Goal: Information Seeking & Learning: Learn about a topic

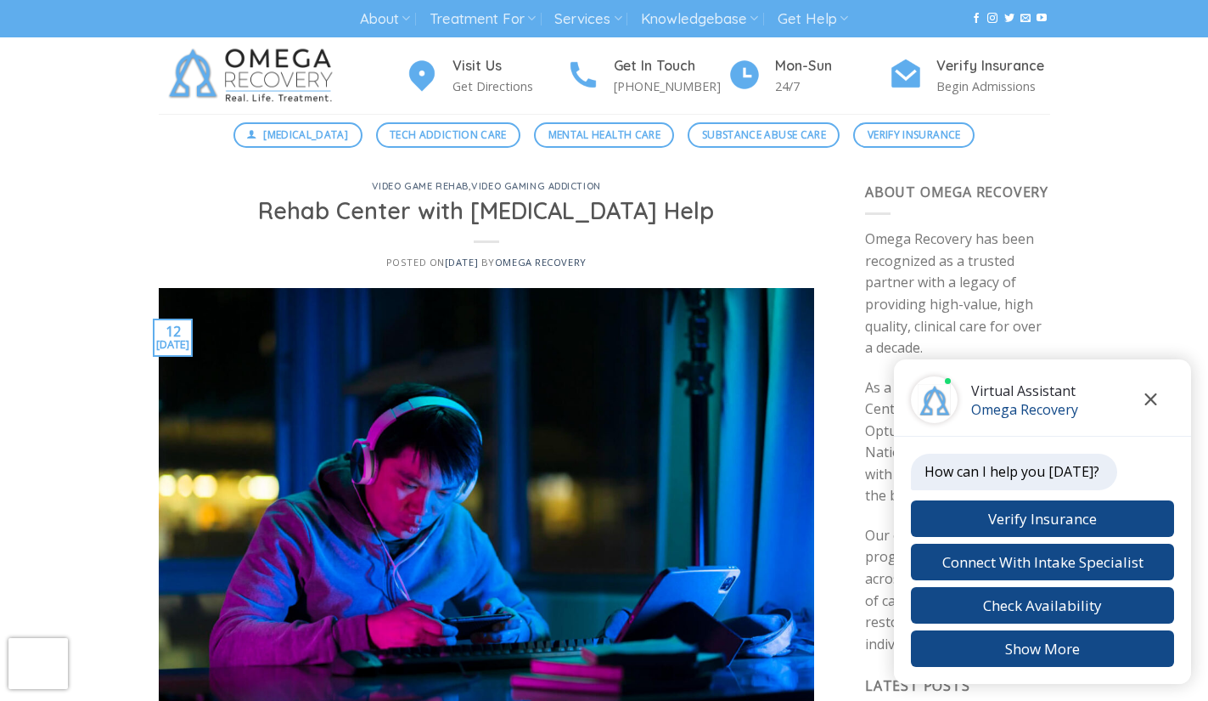
click at [1157, 408] on button "Close chat" at bounding box center [1151, 399] width 47 height 47
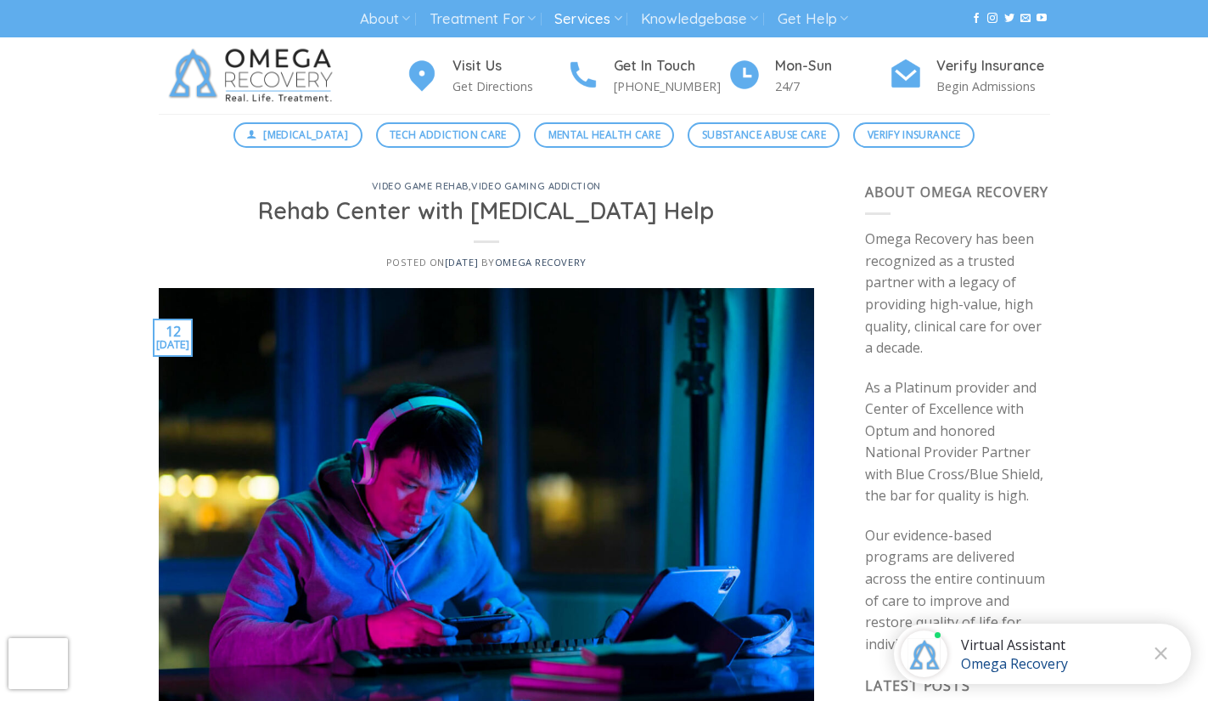
click at [605, 21] on link "Services" at bounding box center [587, 18] width 67 height 31
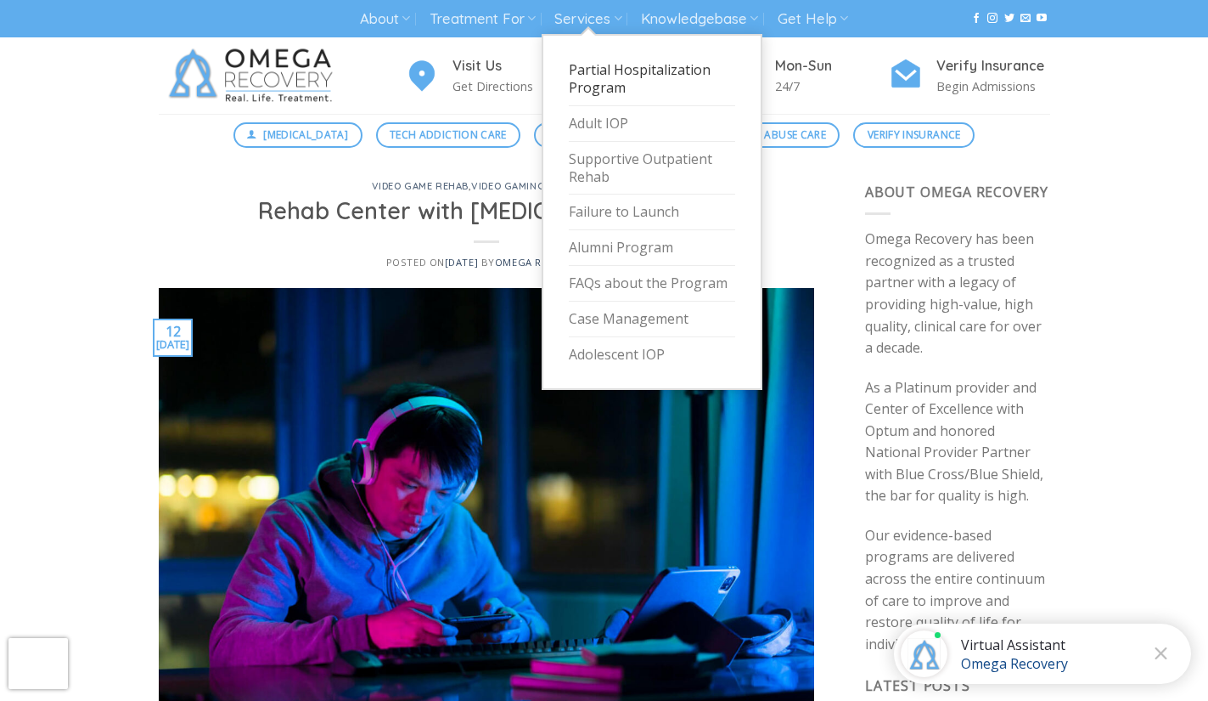
click at [684, 74] on link "Partial Hospitalization Program" at bounding box center [652, 79] width 166 height 53
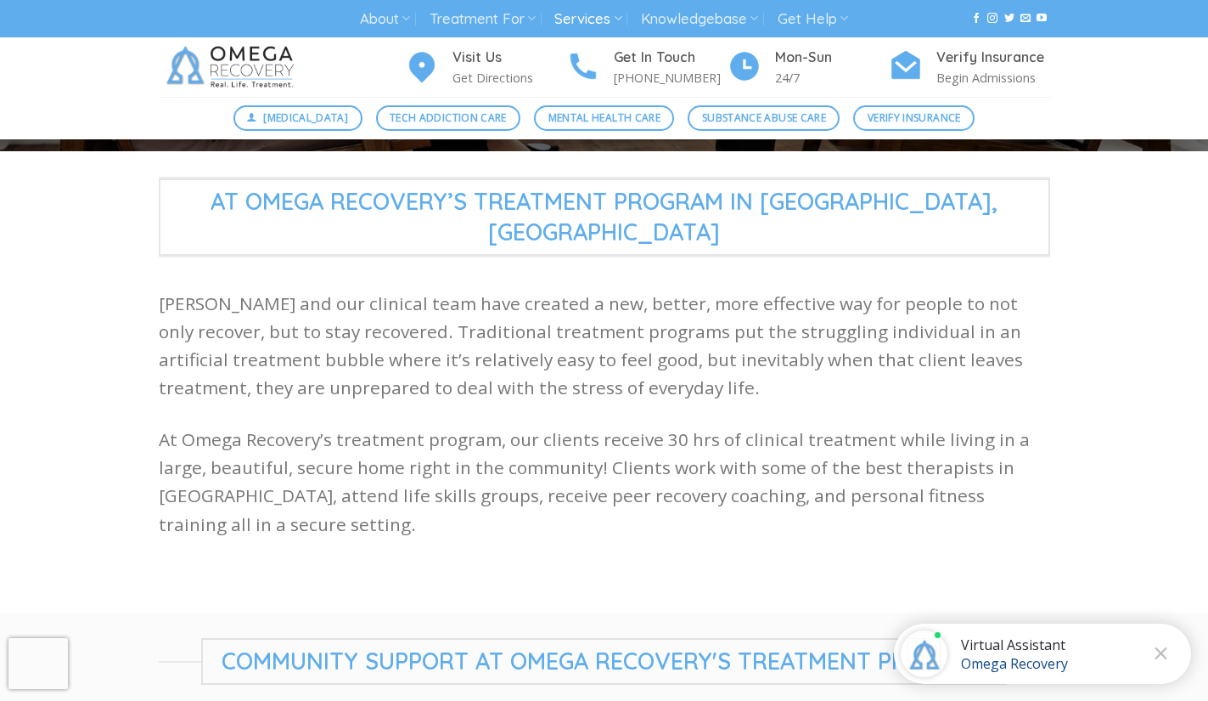
scroll to position [341, 0]
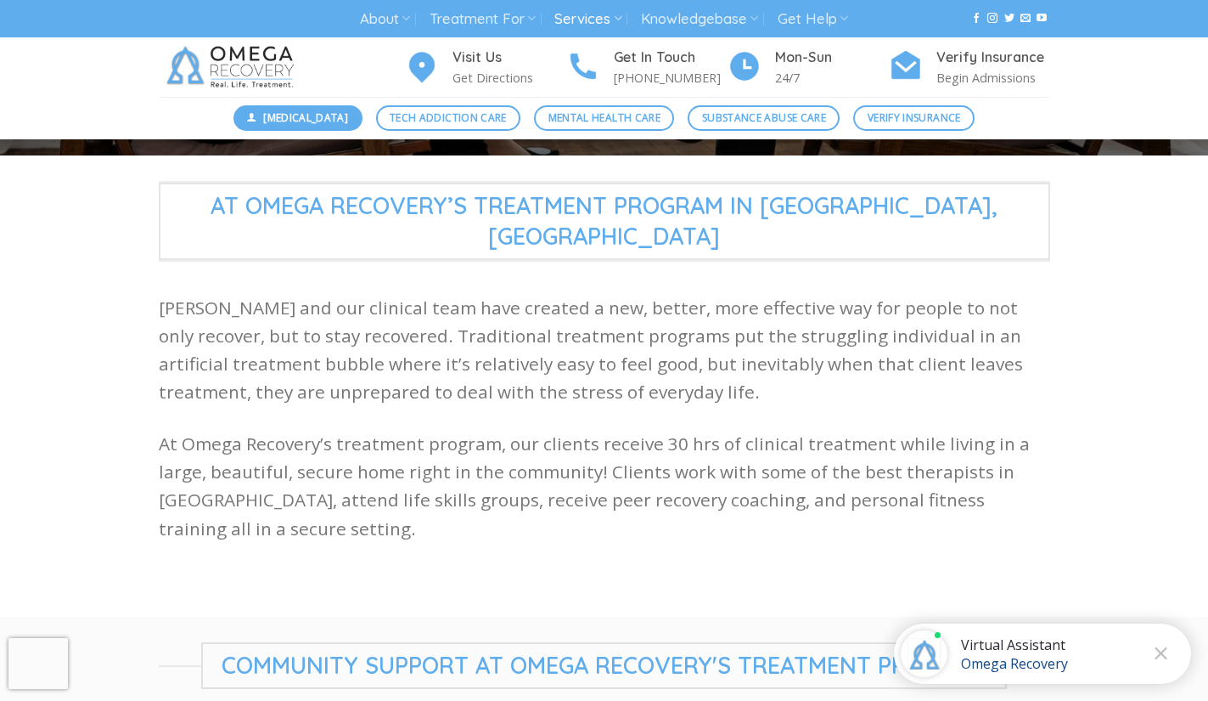
click at [304, 119] on span "[MEDICAL_DATA]" at bounding box center [305, 118] width 85 height 16
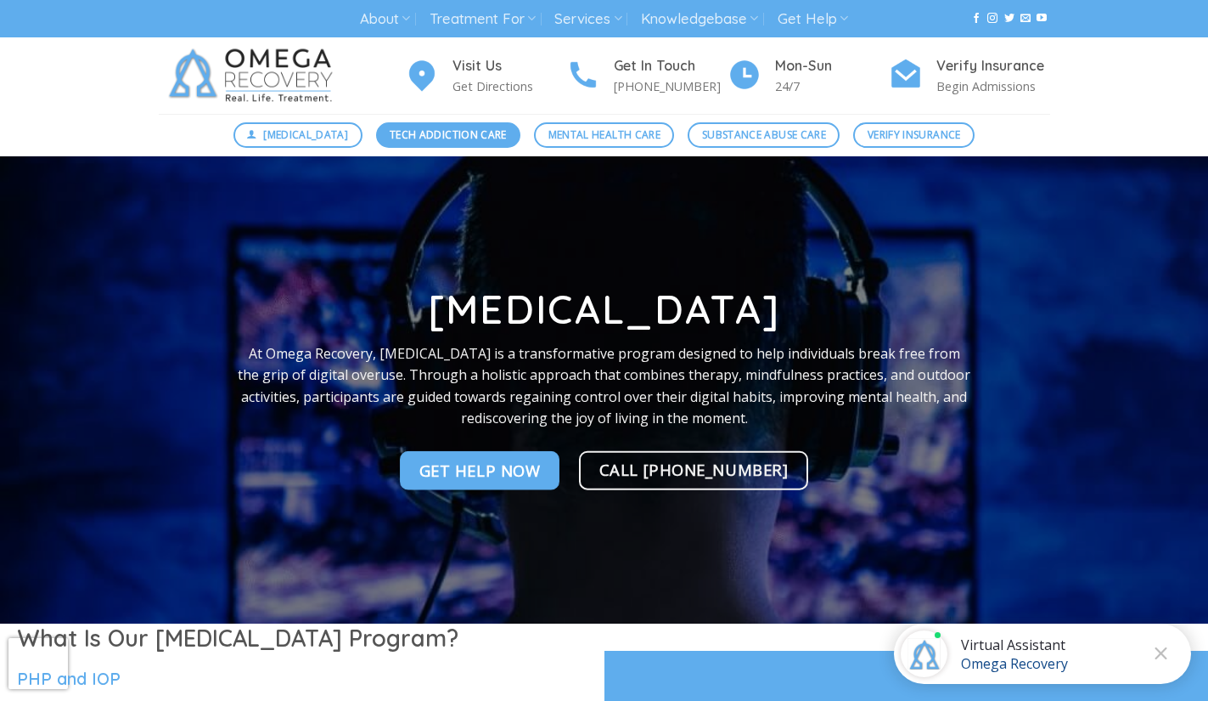
click at [447, 134] on span "Tech Addiction Care" at bounding box center [448, 135] width 117 height 16
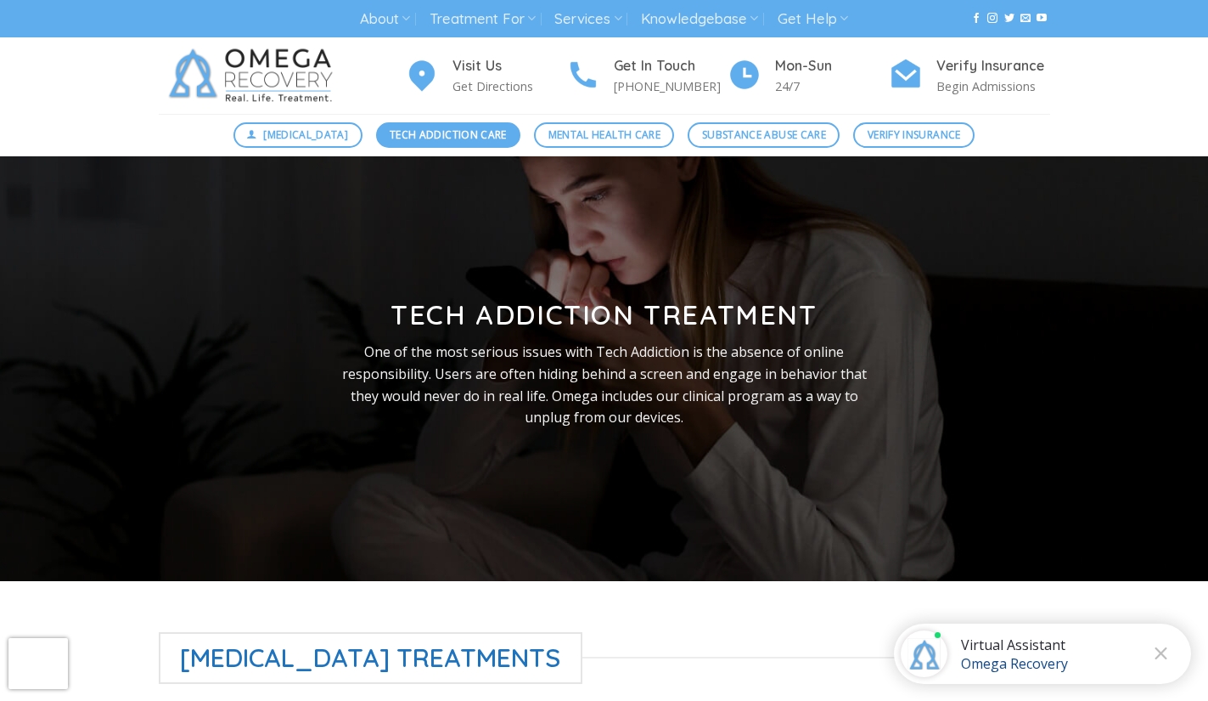
click at [437, 143] on span "Tech Addiction Care" at bounding box center [448, 135] width 117 height 16
click at [301, 141] on span "[MEDICAL_DATA]" at bounding box center [305, 135] width 85 height 16
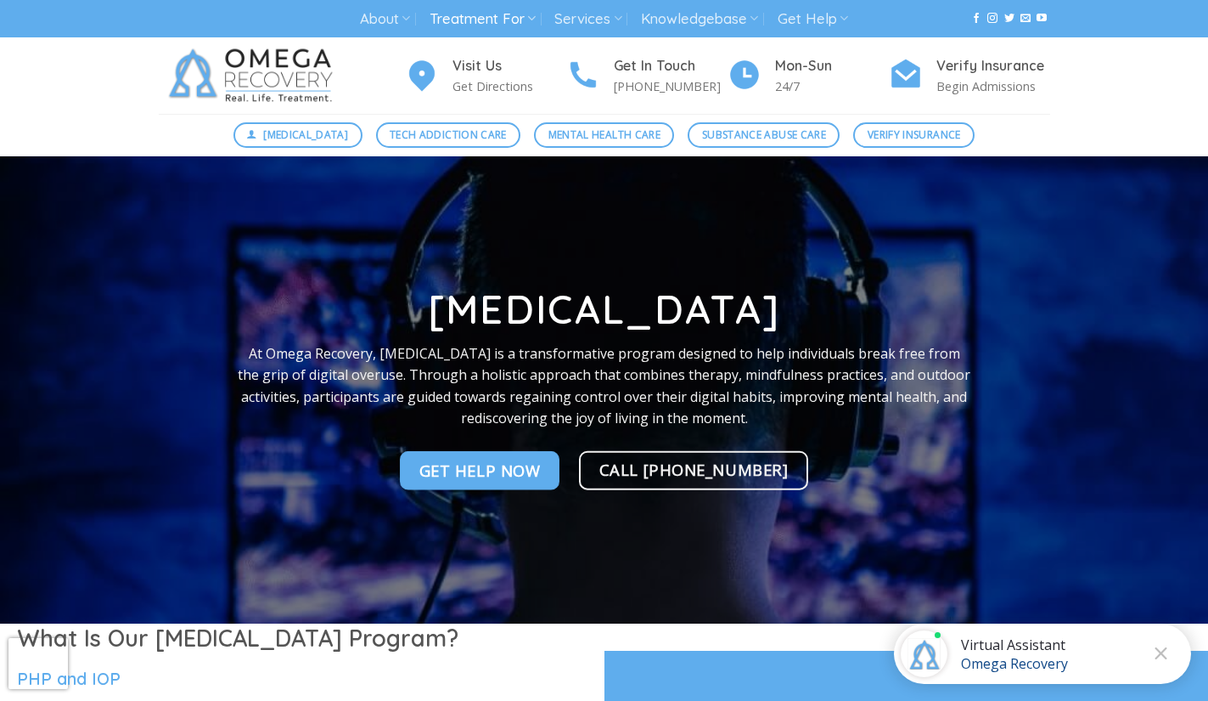
click at [519, 20] on link "Treatment For" at bounding box center [483, 18] width 106 height 31
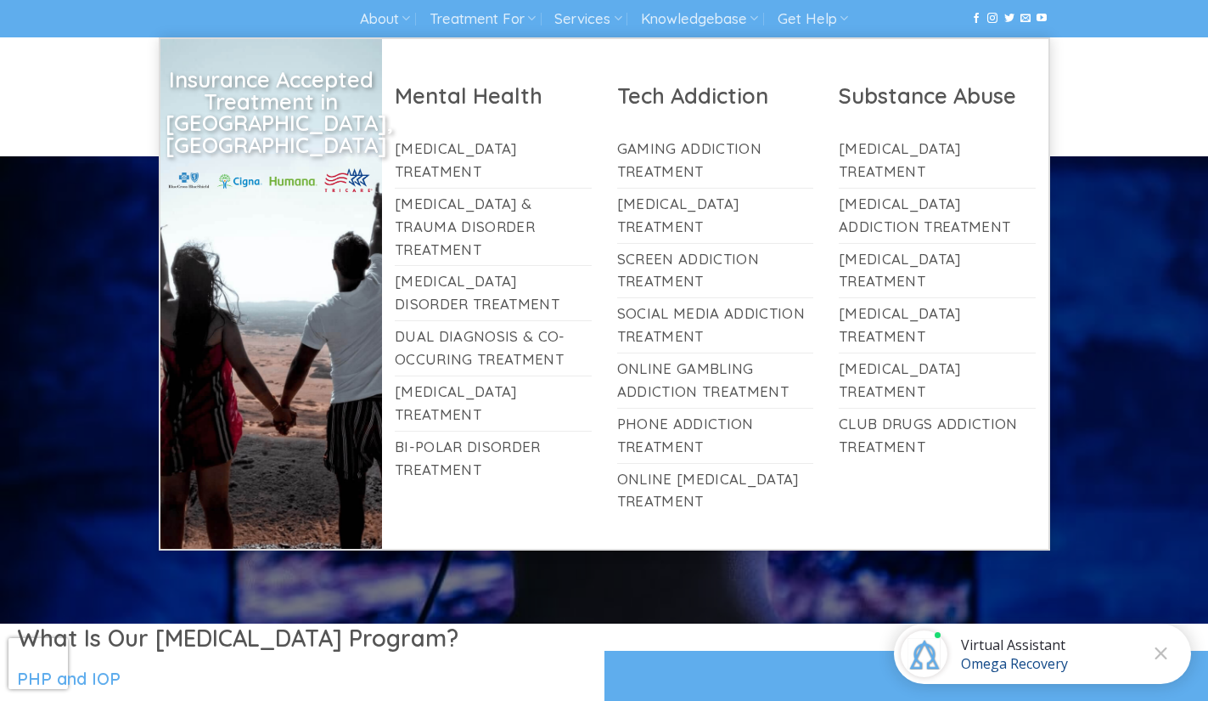
click at [1152, 263] on div at bounding box center [604, 389] width 1208 height 467
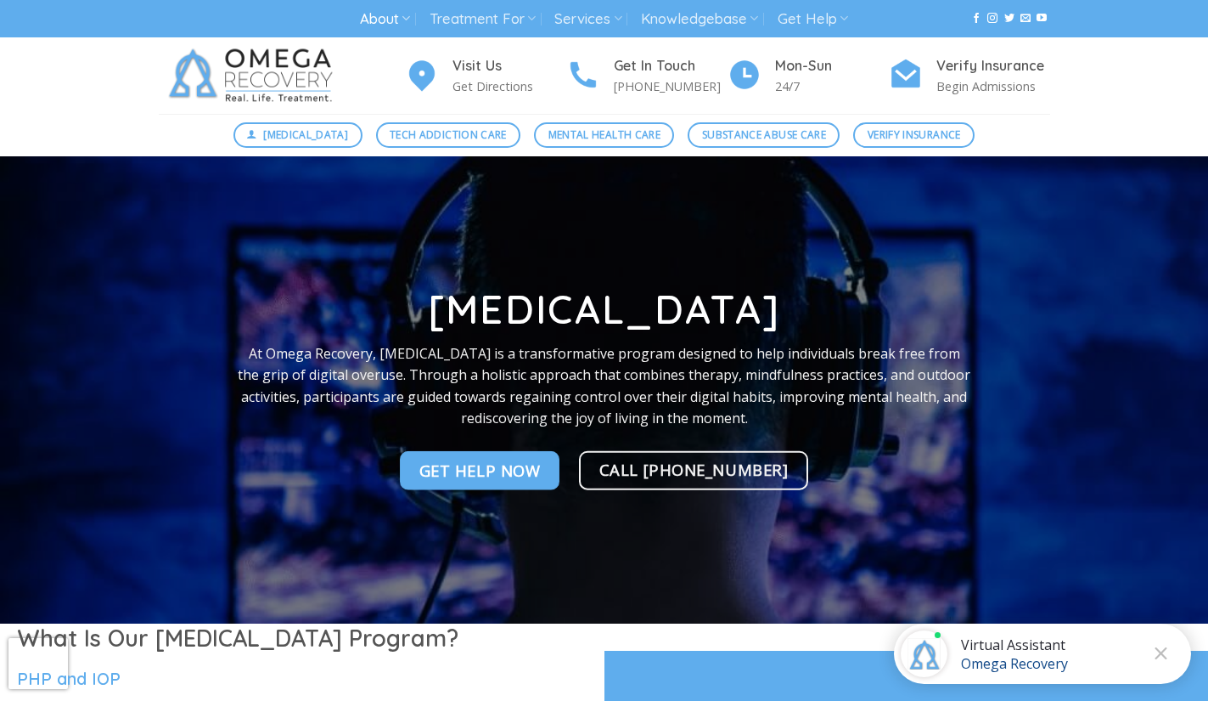
click at [395, 20] on link "About" at bounding box center [385, 18] width 50 height 31
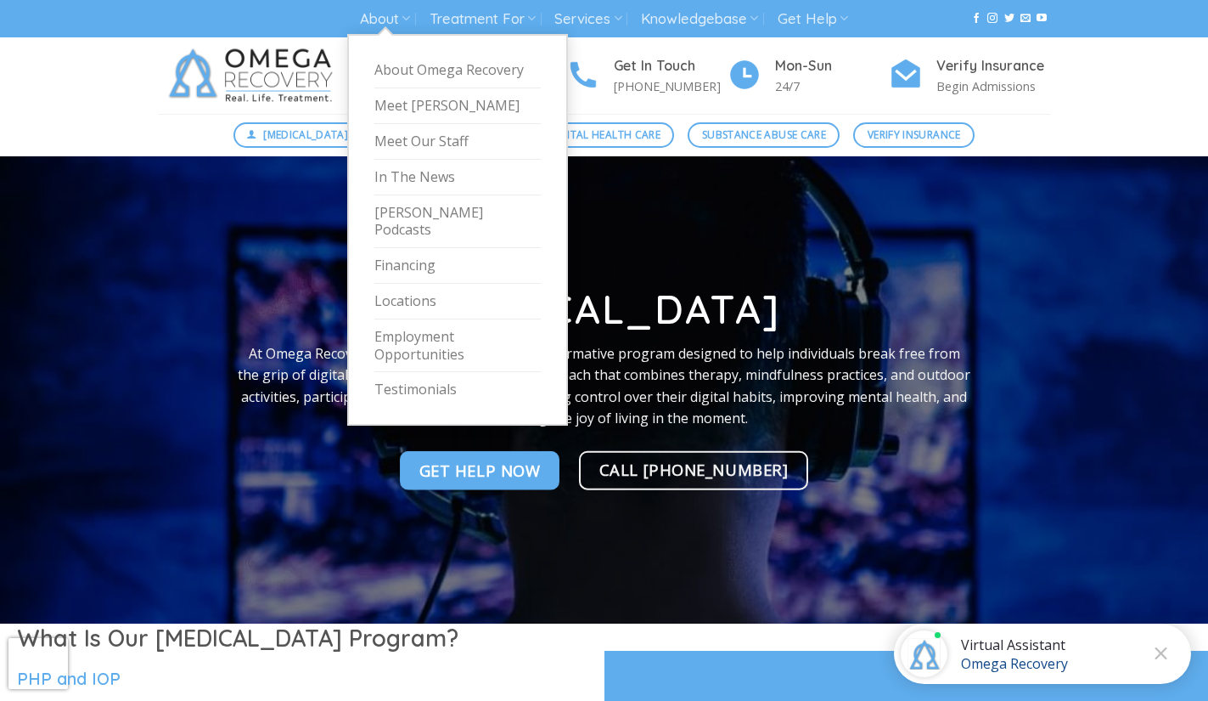
click at [1081, 314] on div at bounding box center [604, 389] width 1208 height 467
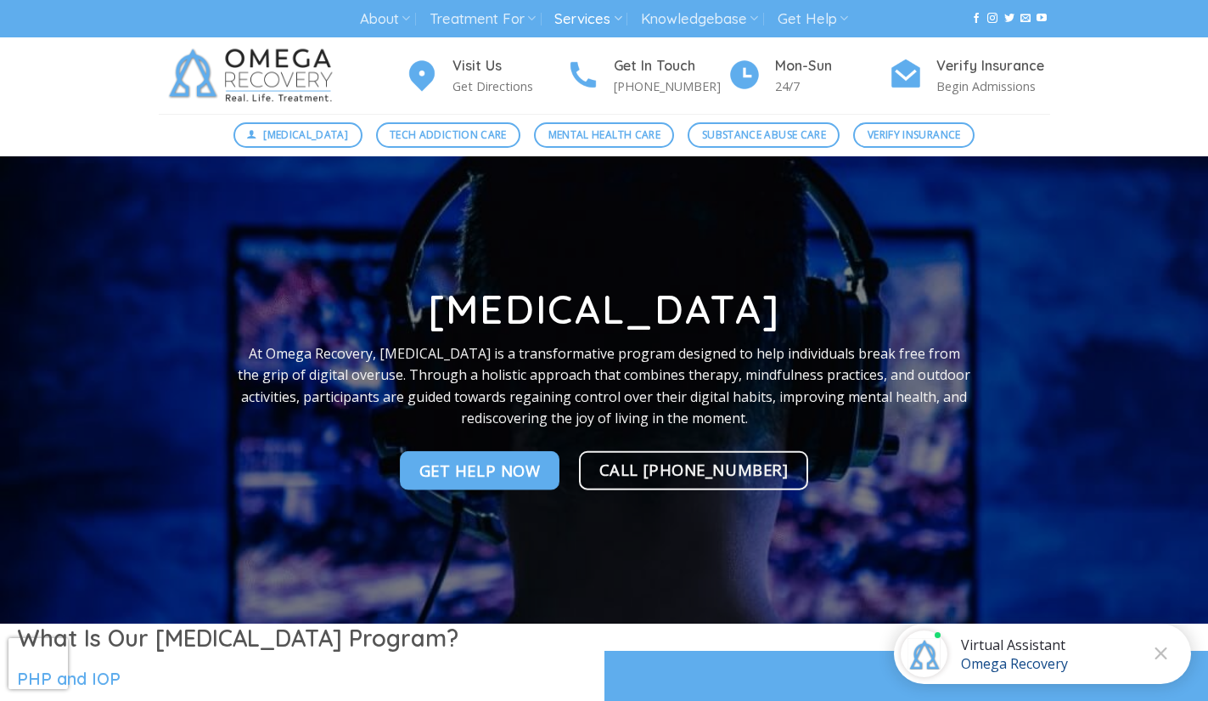
click at [600, 26] on link "Services" at bounding box center [587, 18] width 67 height 31
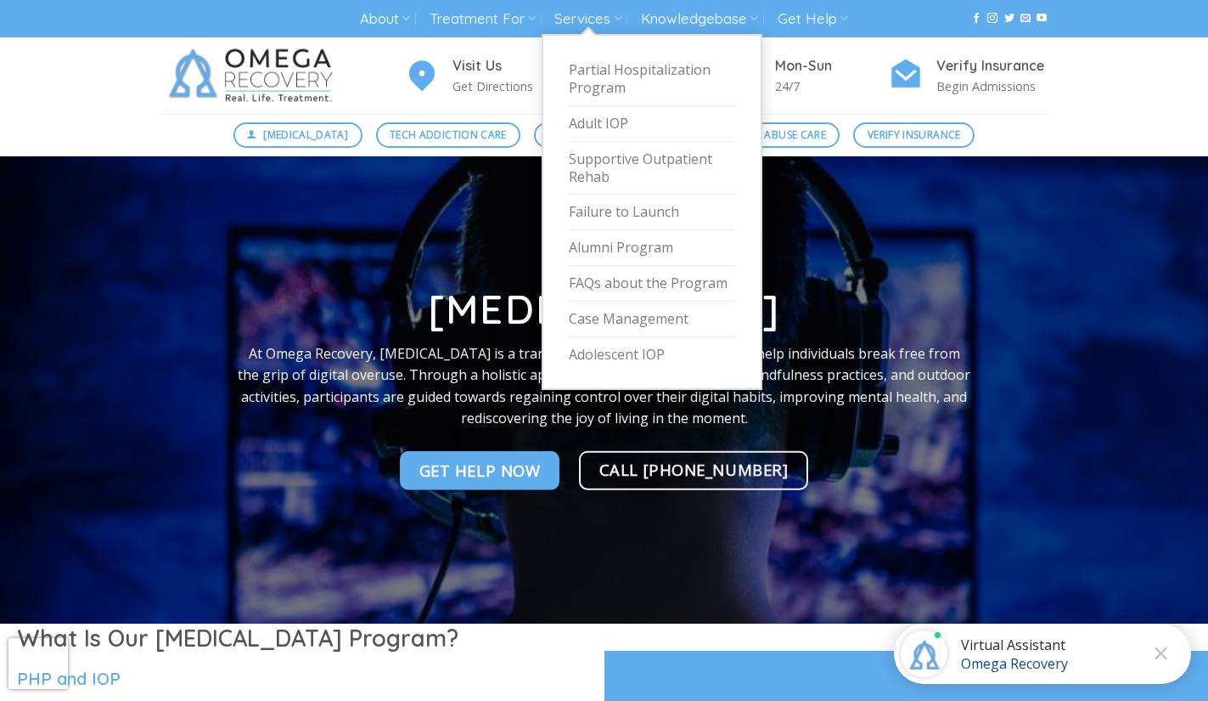
click at [1117, 302] on div at bounding box center [604, 389] width 1208 height 467
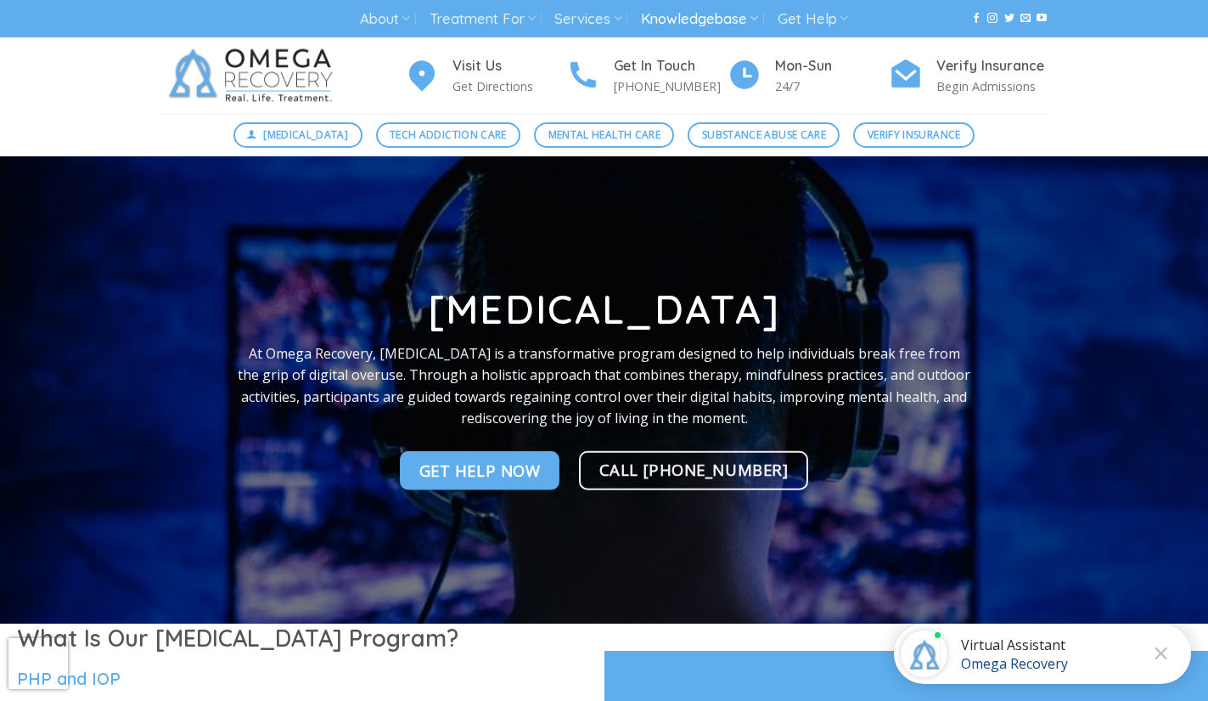
click at [737, 23] on link "Knowledgebase" at bounding box center [699, 18] width 117 height 31
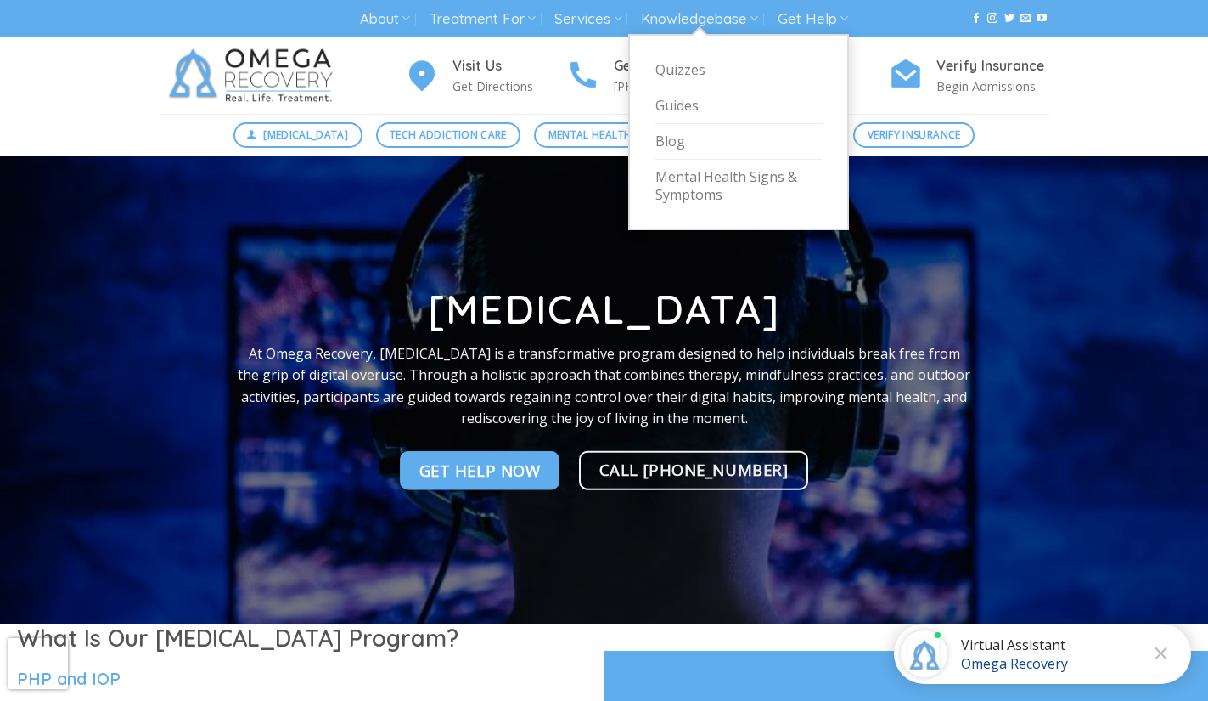
click at [1055, 313] on div at bounding box center [604, 389] width 917 height 467
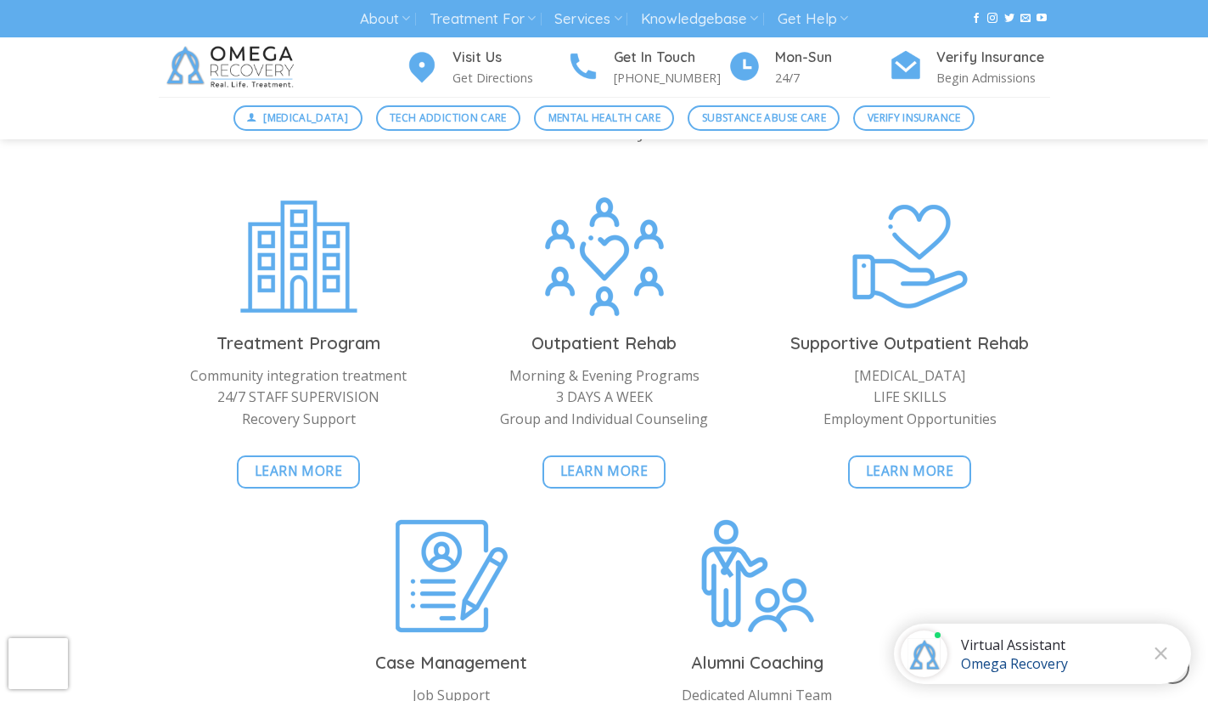
scroll to position [3828, 0]
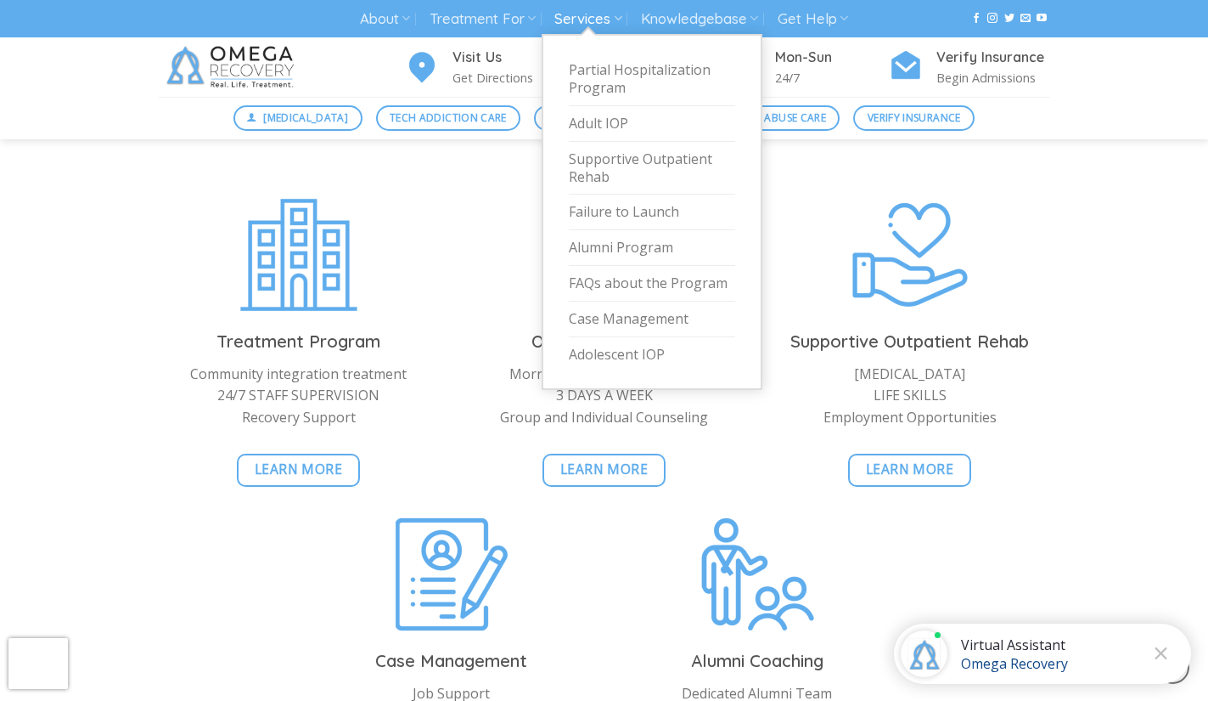
click at [616, 21] on icon at bounding box center [618, 18] width 8 height 16
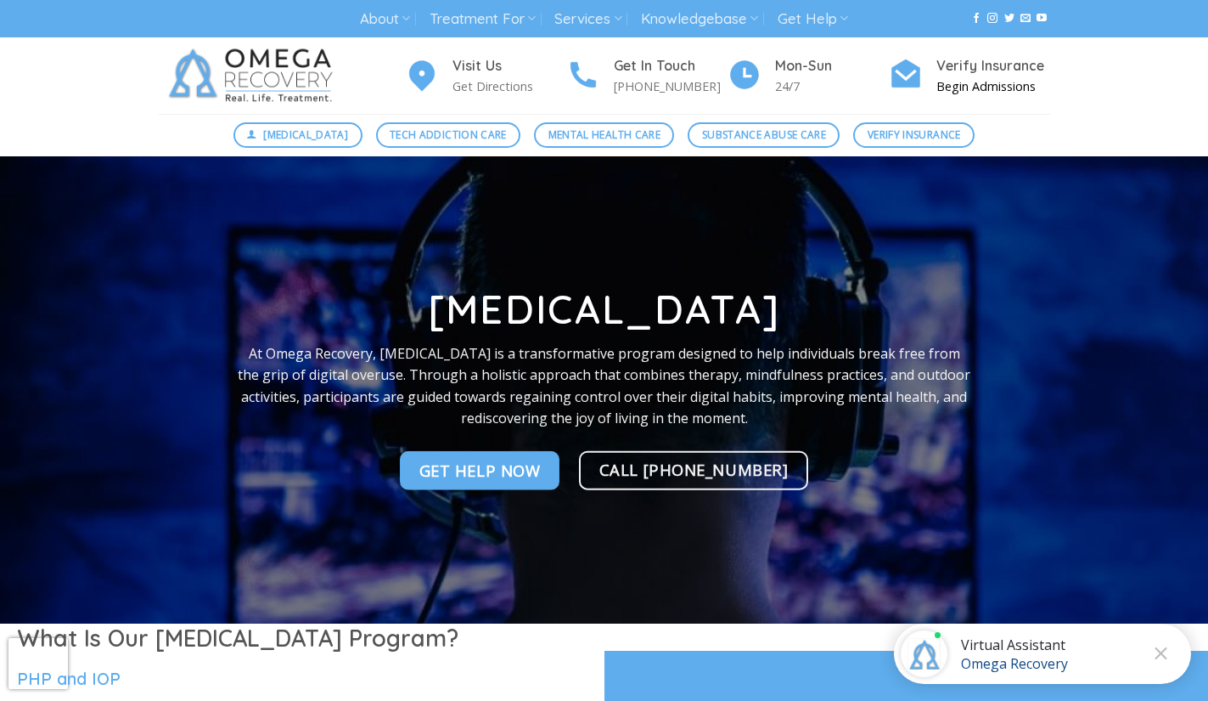
click at [1009, 82] on p "Begin Admissions" at bounding box center [994, 86] width 114 height 20
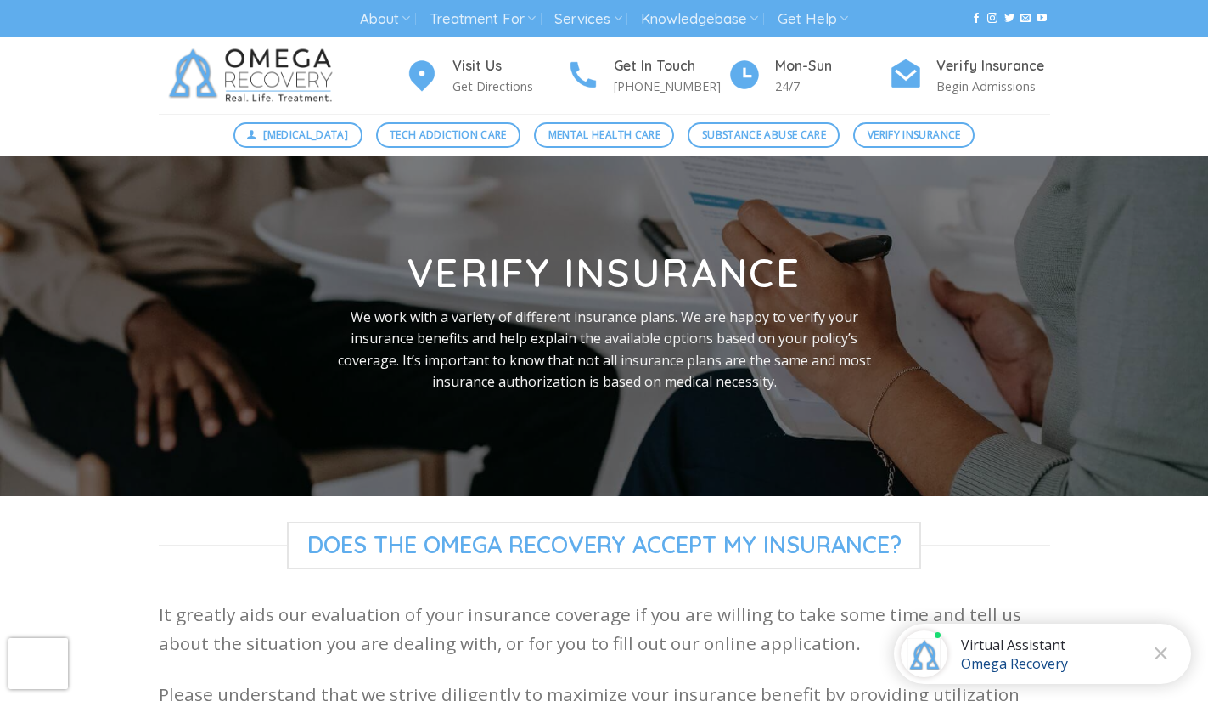
click at [973, 377] on div at bounding box center [604, 326] width 917 height 340
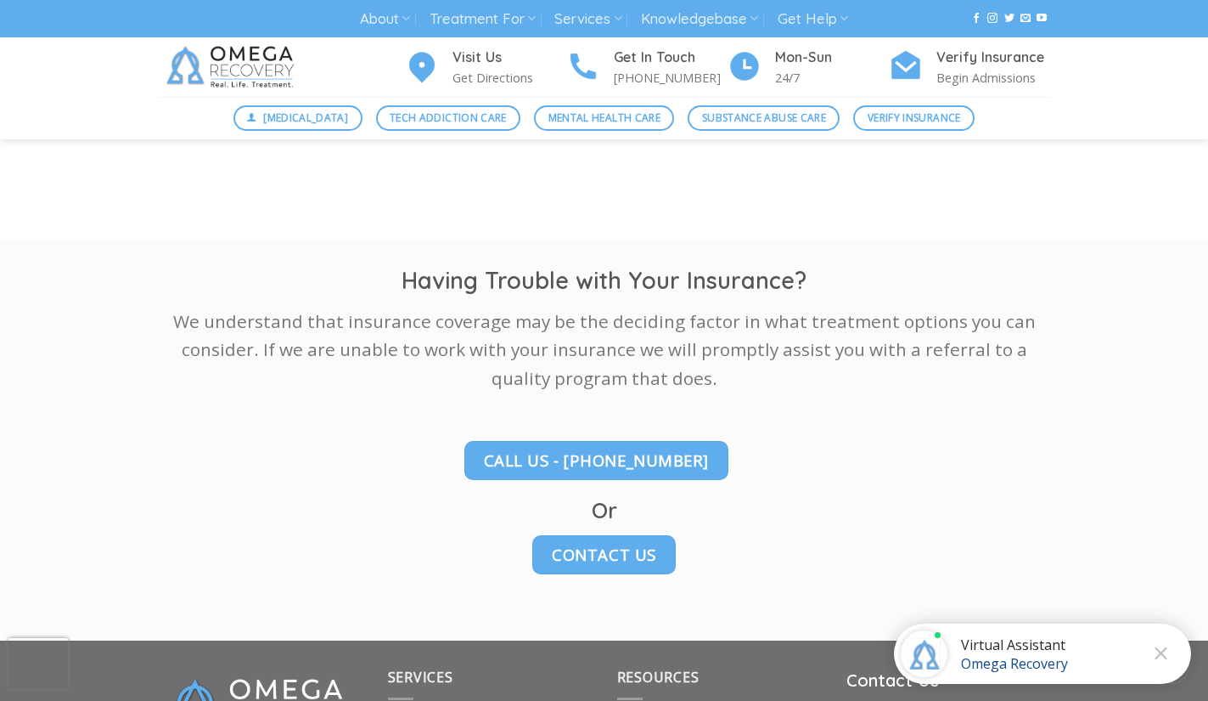
scroll to position [2174, 0]
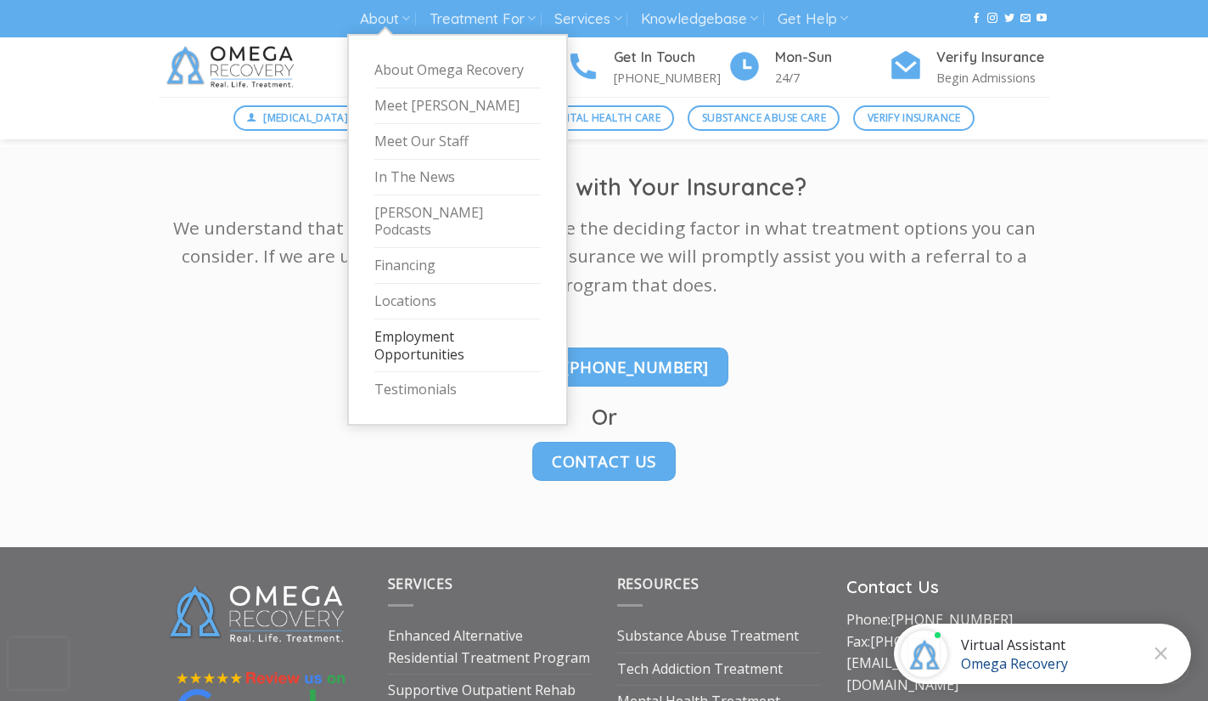
click at [428, 335] on link "Employment Opportunities" at bounding box center [457, 345] width 166 height 53
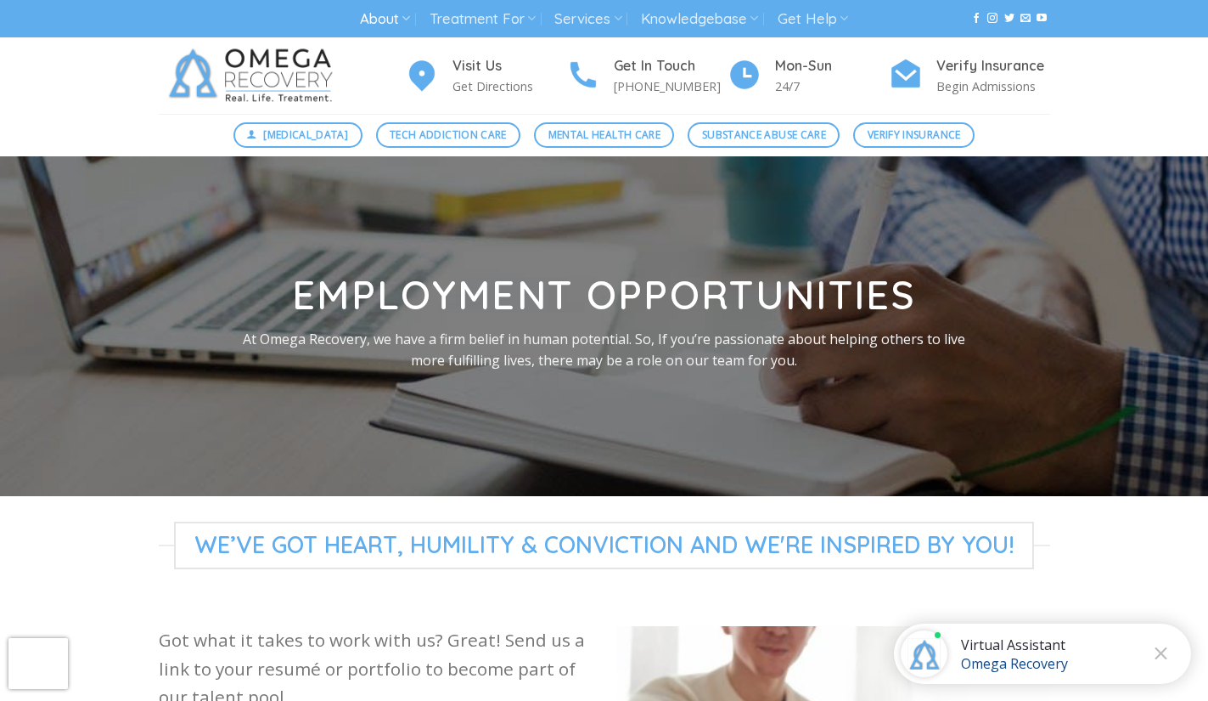
click at [379, 452] on div at bounding box center [604, 326] width 917 height 340
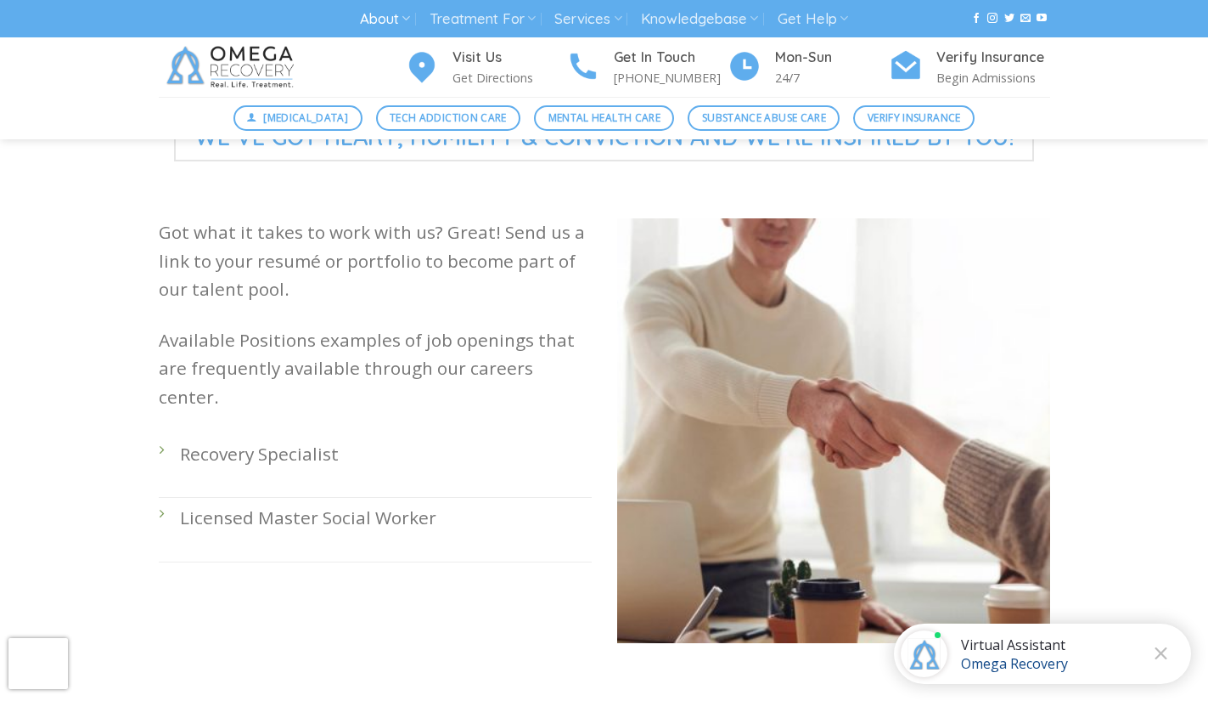
scroll to position [442, 0]
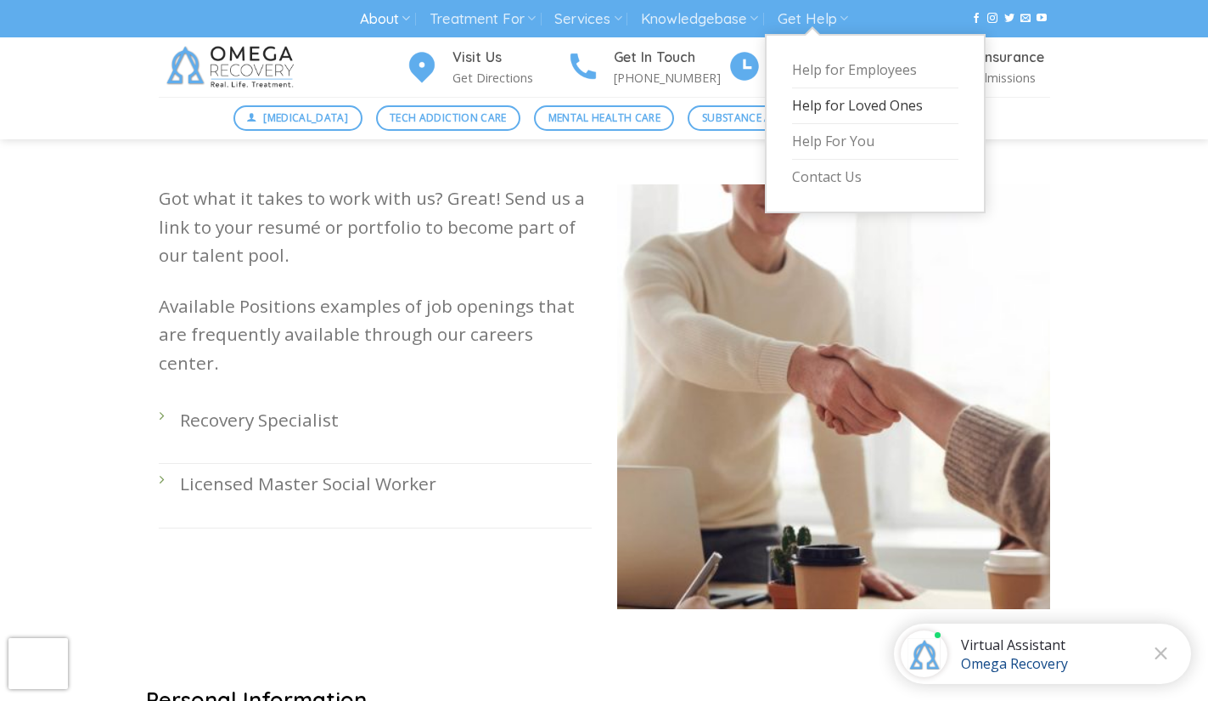
click at [844, 115] on link "Help for Loved Ones" at bounding box center [875, 106] width 166 height 36
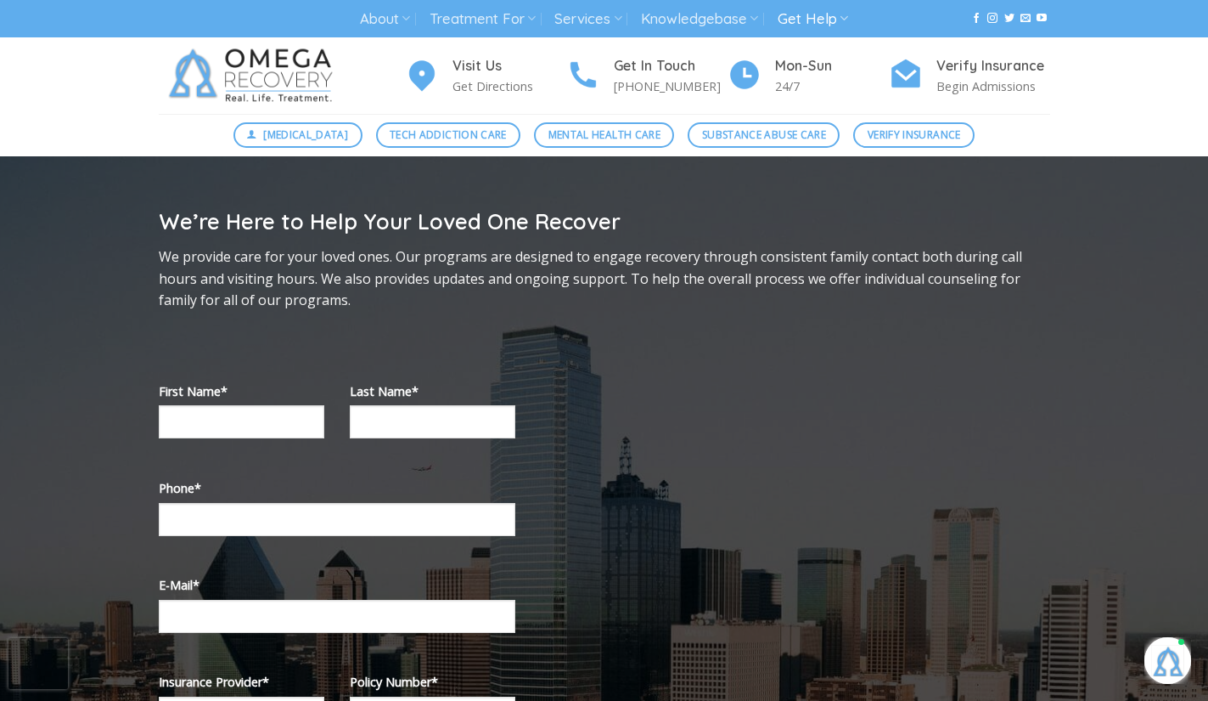
click at [735, 325] on div "We’re Here to Help Your Loved One Recover We provide care for your loved ones. …" at bounding box center [604, 281] width 917 height 148
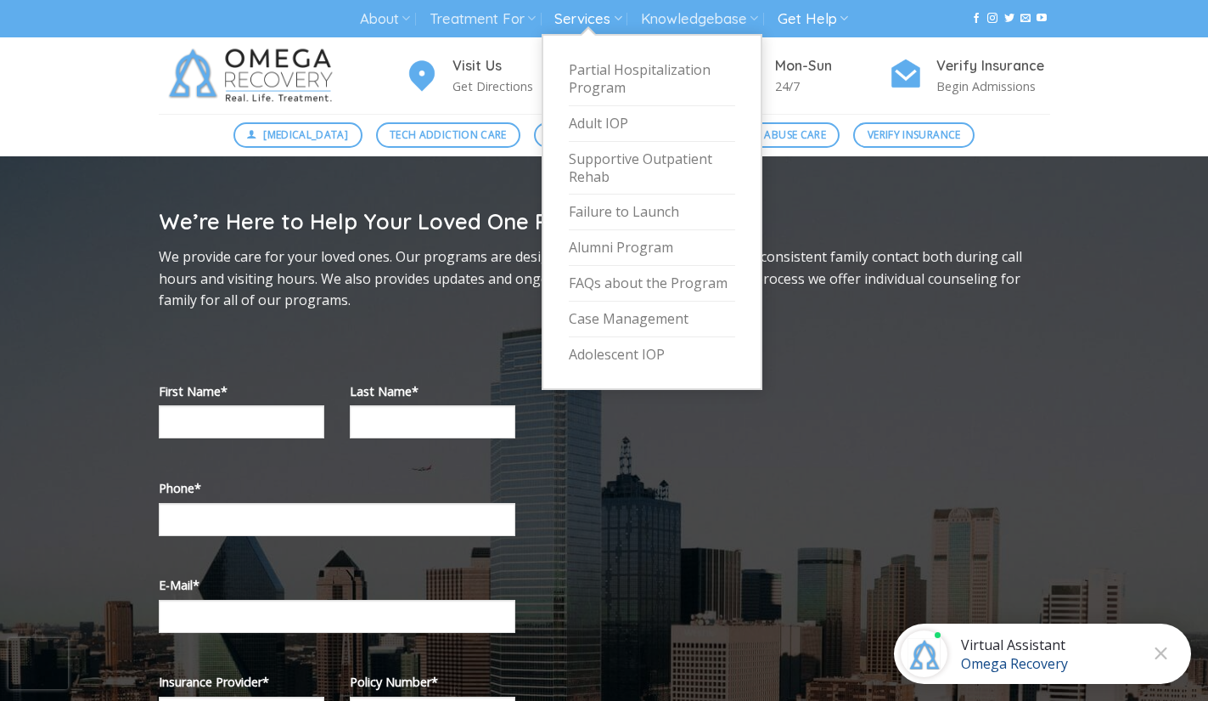
click at [614, 32] on link "Services" at bounding box center [587, 18] width 67 height 31
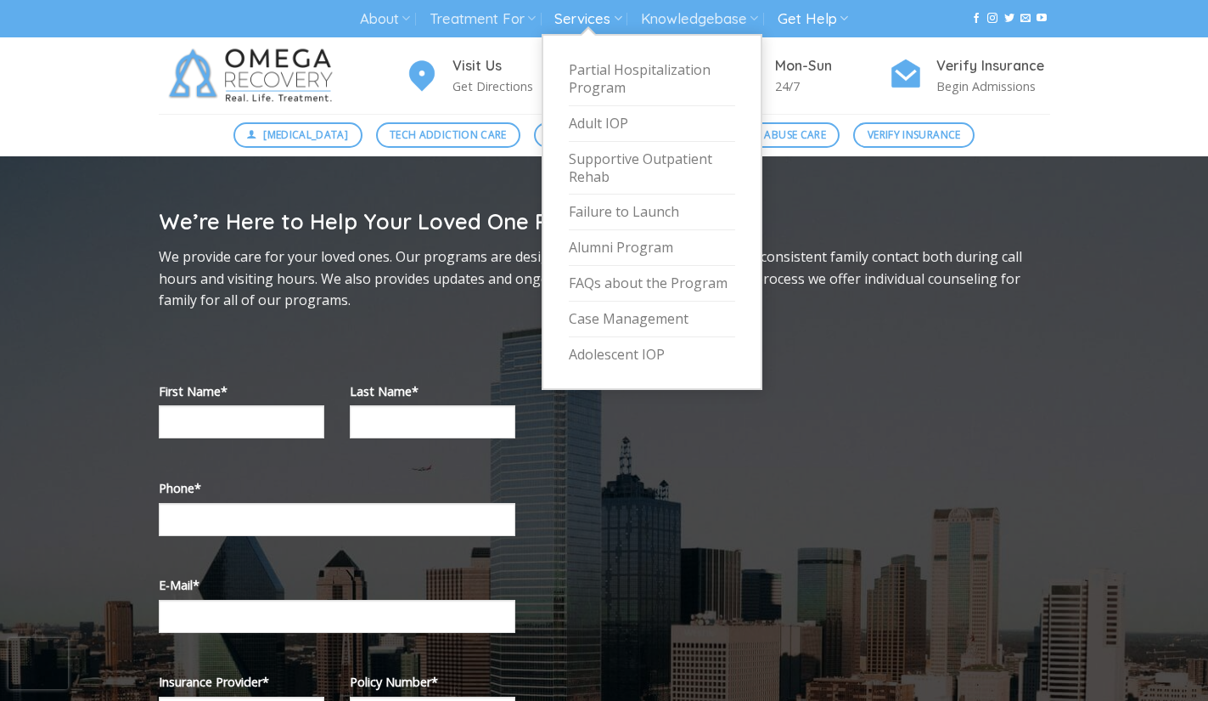
click at [614, 32] on link "Services" at bounding box center [587, 18] width 67 height 31
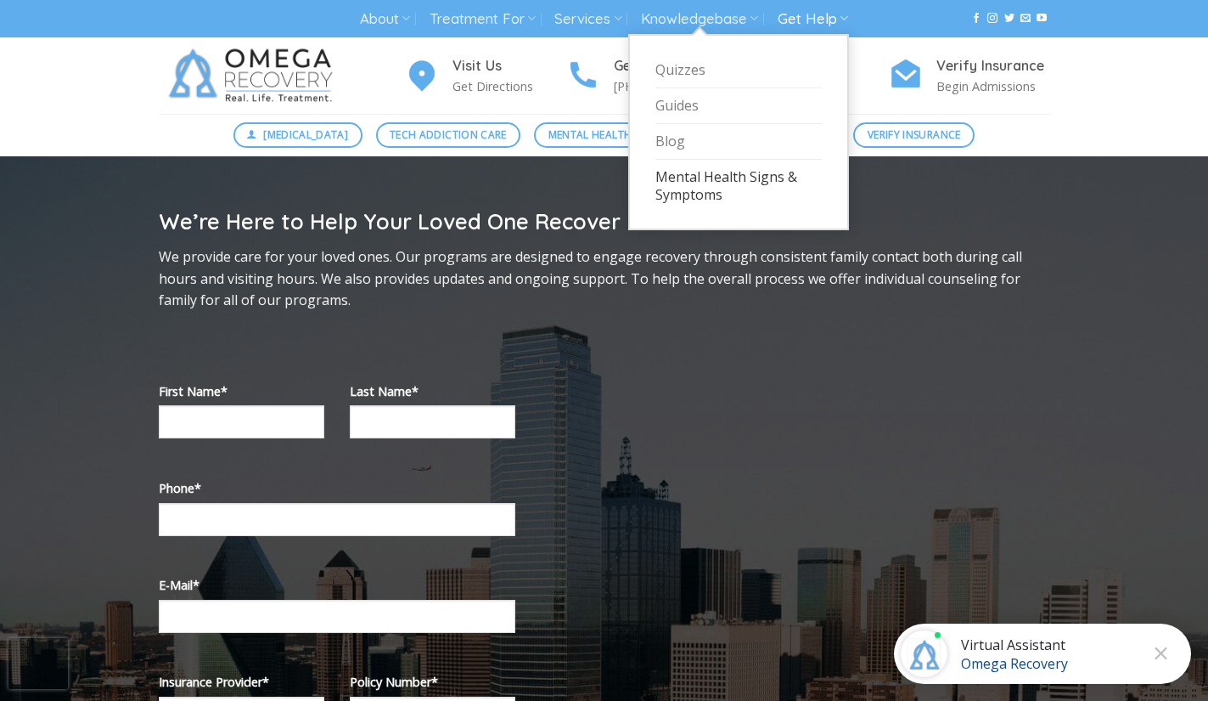
click at [685, 177] on link "Mental Health Signs & Symptoms" at bounding box center [739, 186] width 166 height 53
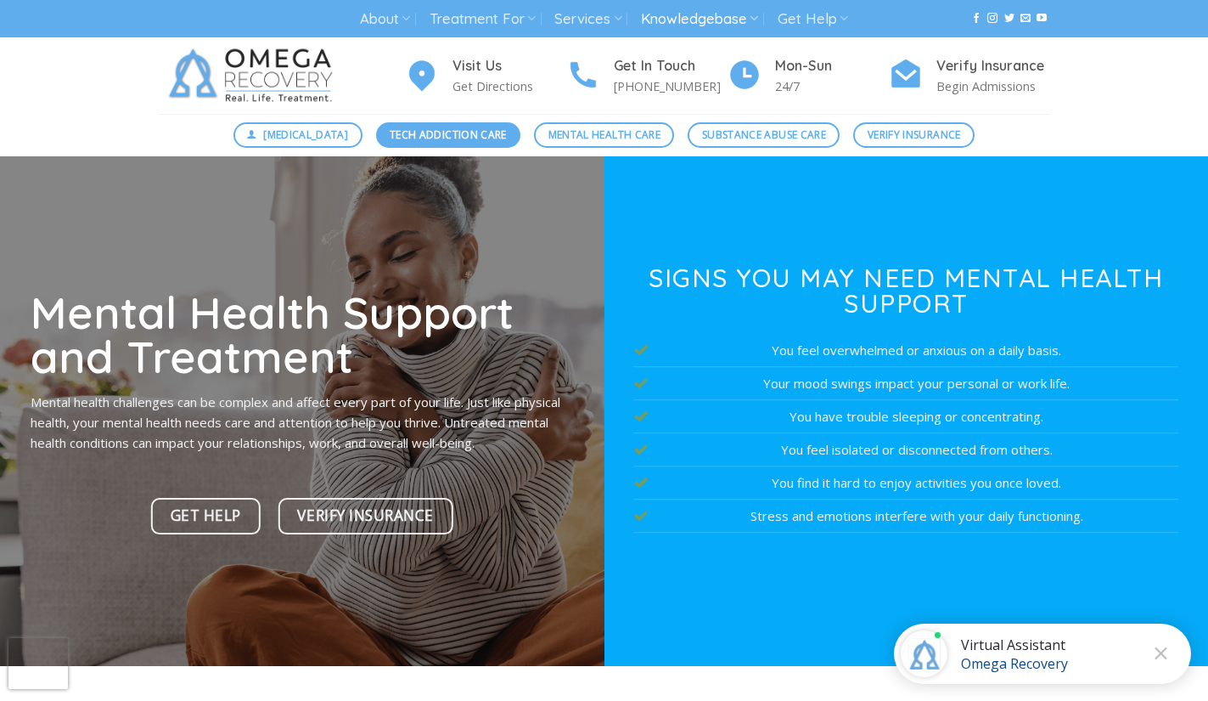
click at [476, 133] on span "Tech Addiction Care" at bounding box center [448, 135] width 117 height 16
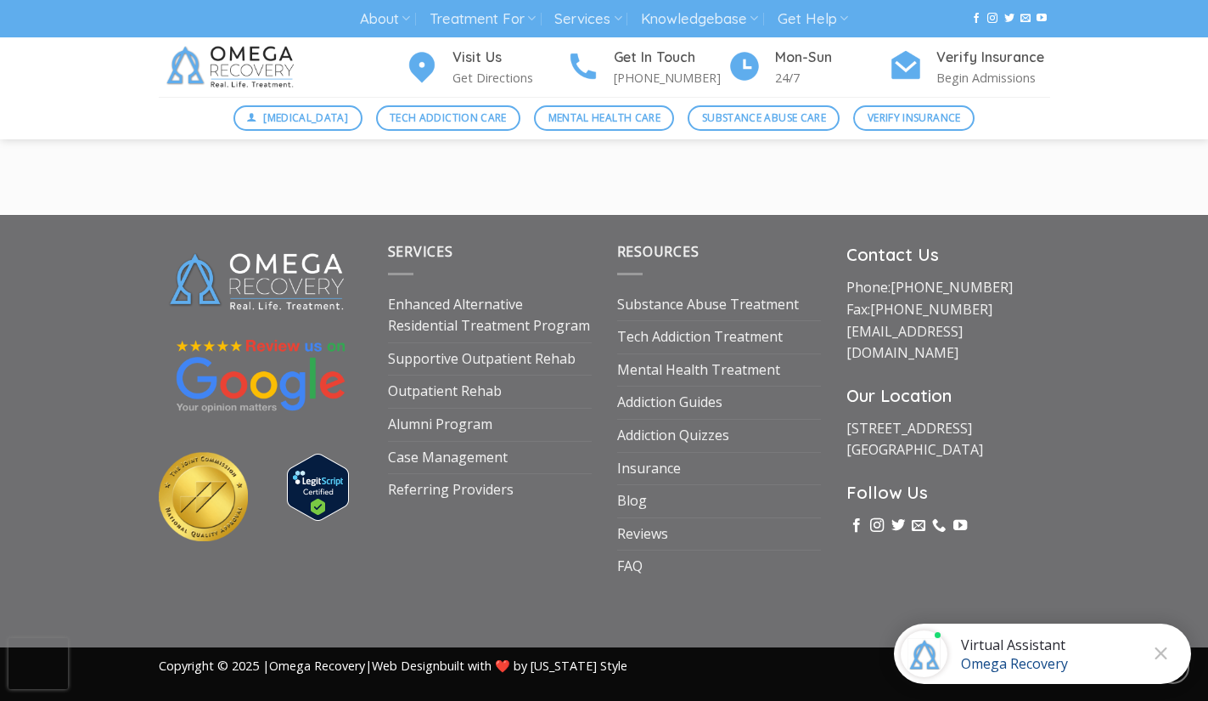
scroll to position [2682, 0]
click at [630, 566] on link "FAQ" at bounding box center [629, 566] width 25 height 32
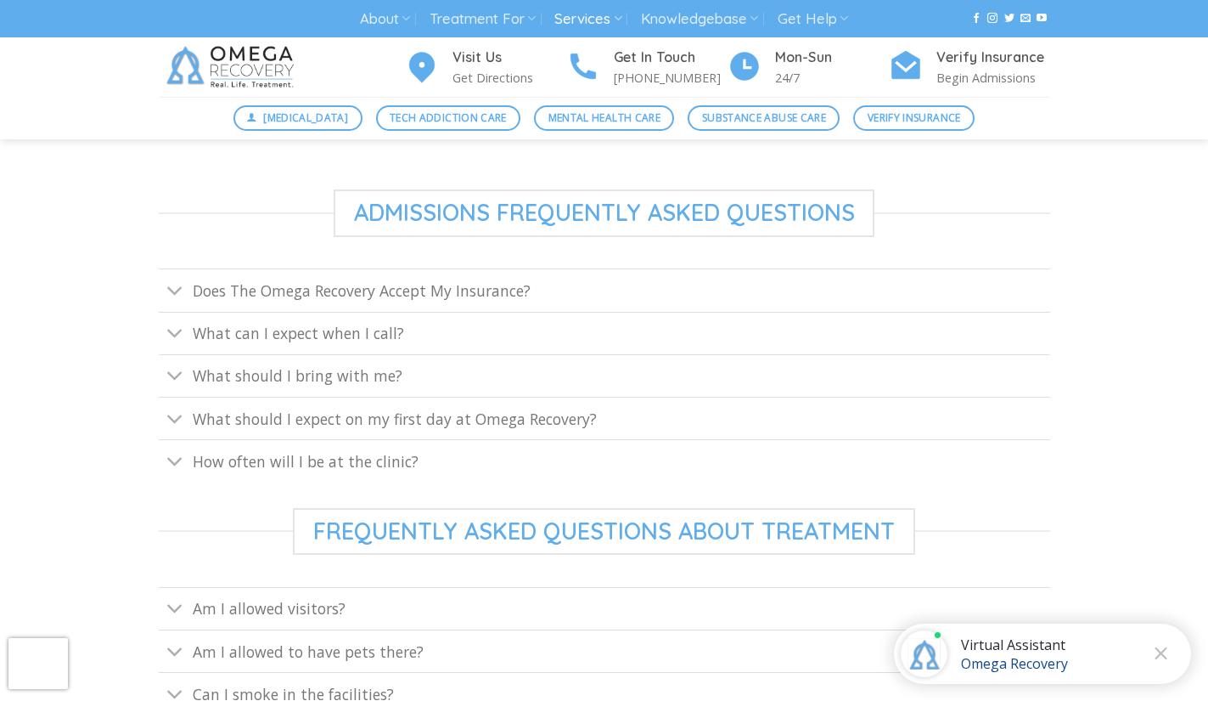
scroll to position [679, 0]
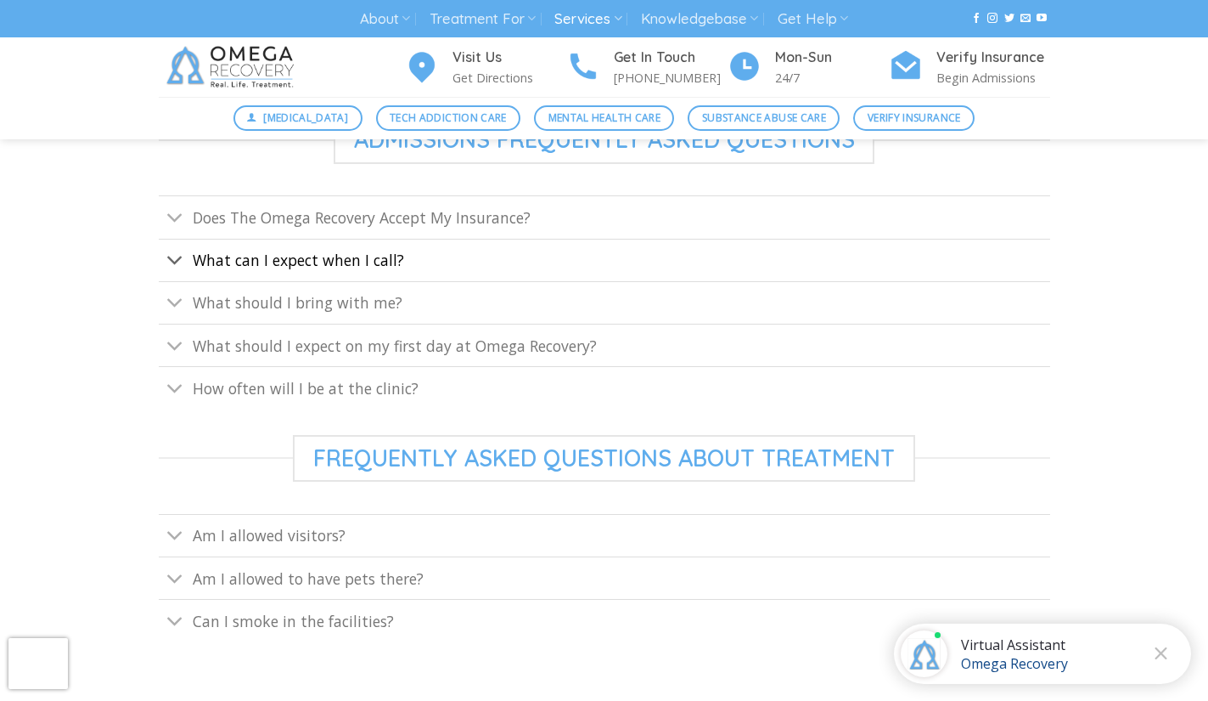
click at [374, 264] on span "What can I expect when I call?" at bounding box center [298, 260] width 211 height 20
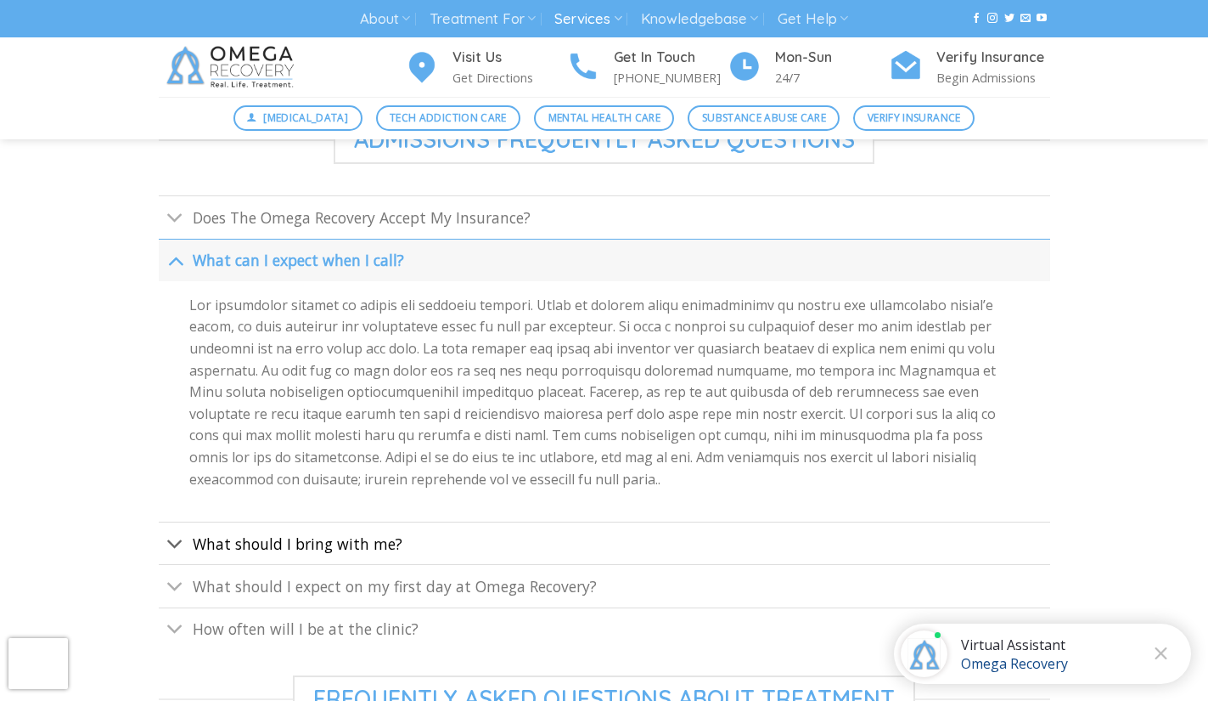
click at [295, 546] on span "What should I bring with me?" at bounding box center [298, 543] width 210 height 20
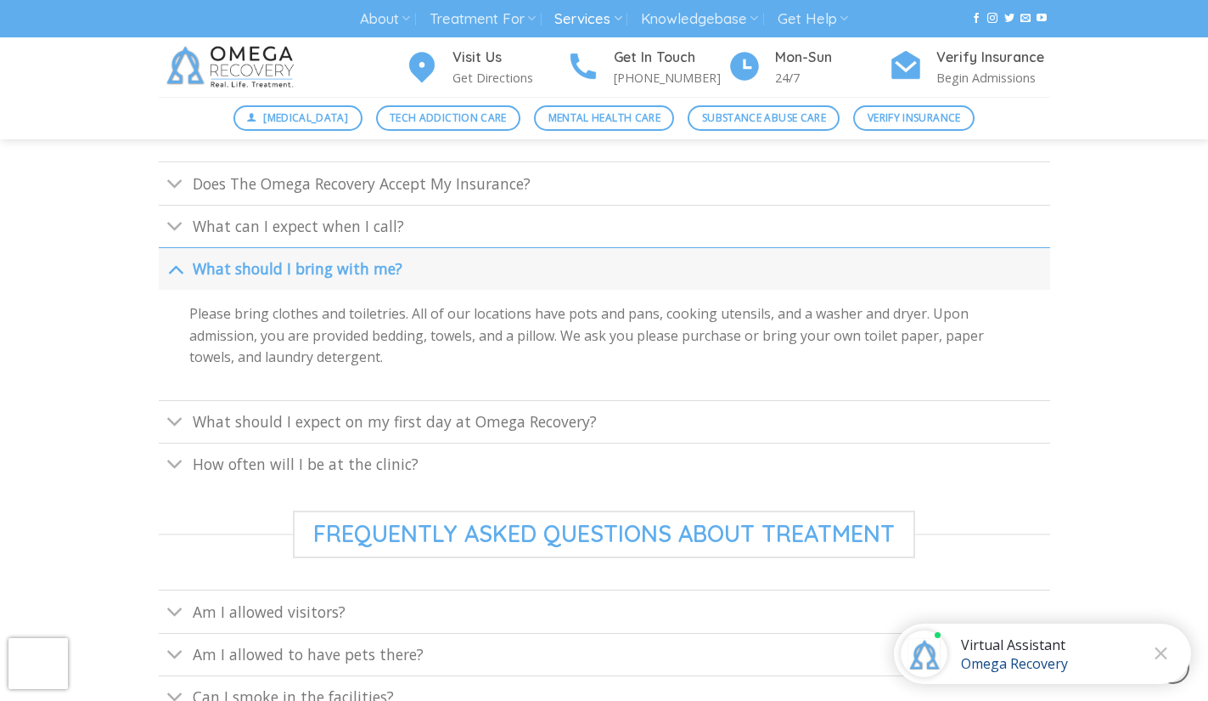
scroll to position [747, 0]
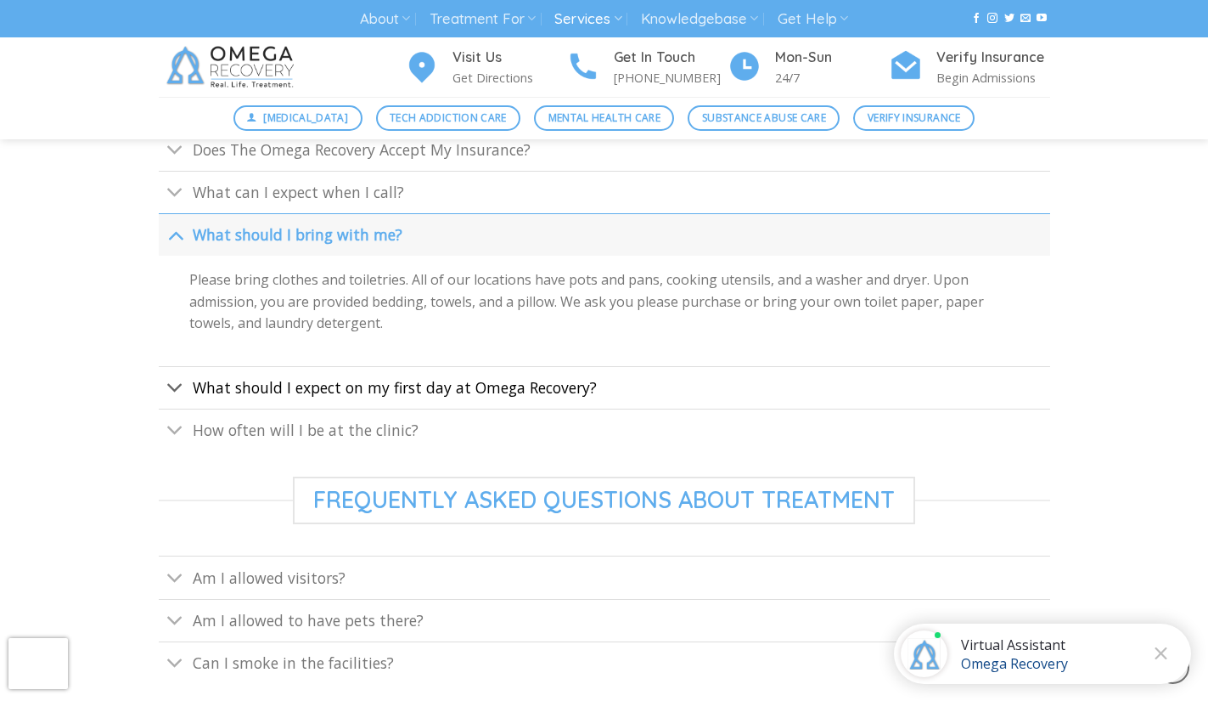
click at [406, 384] on span "What should I expect on my first day at Omega Recovery?" at bounding box center [395, 387] width 404 height 20
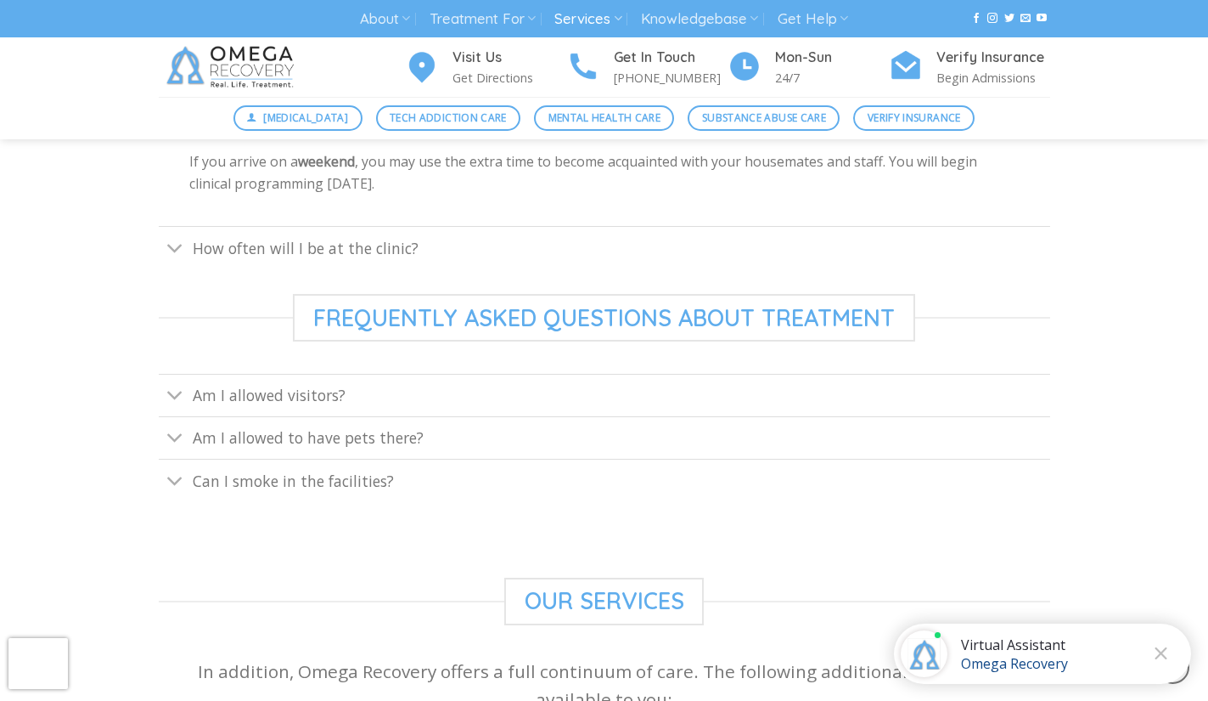
scroll to position [1053, 0]
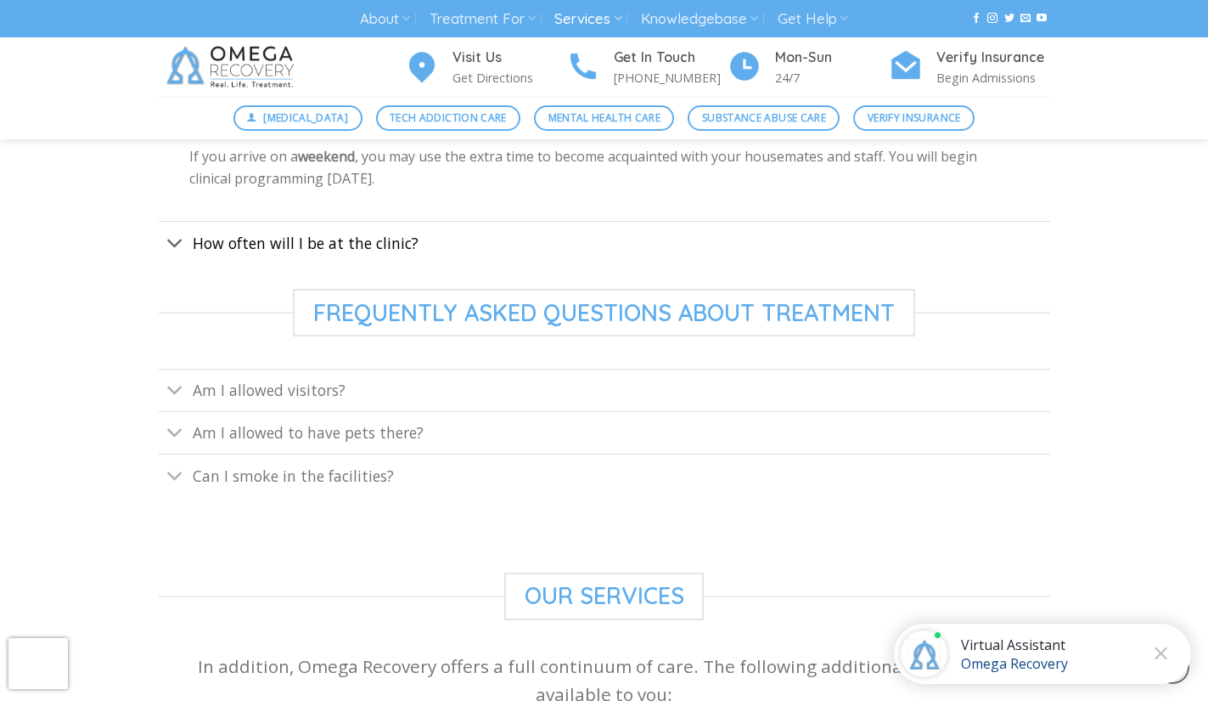
click at [387, 247] on span "How often will I be at the clinic?" at bounding box center [306, 243] width 226 height 20
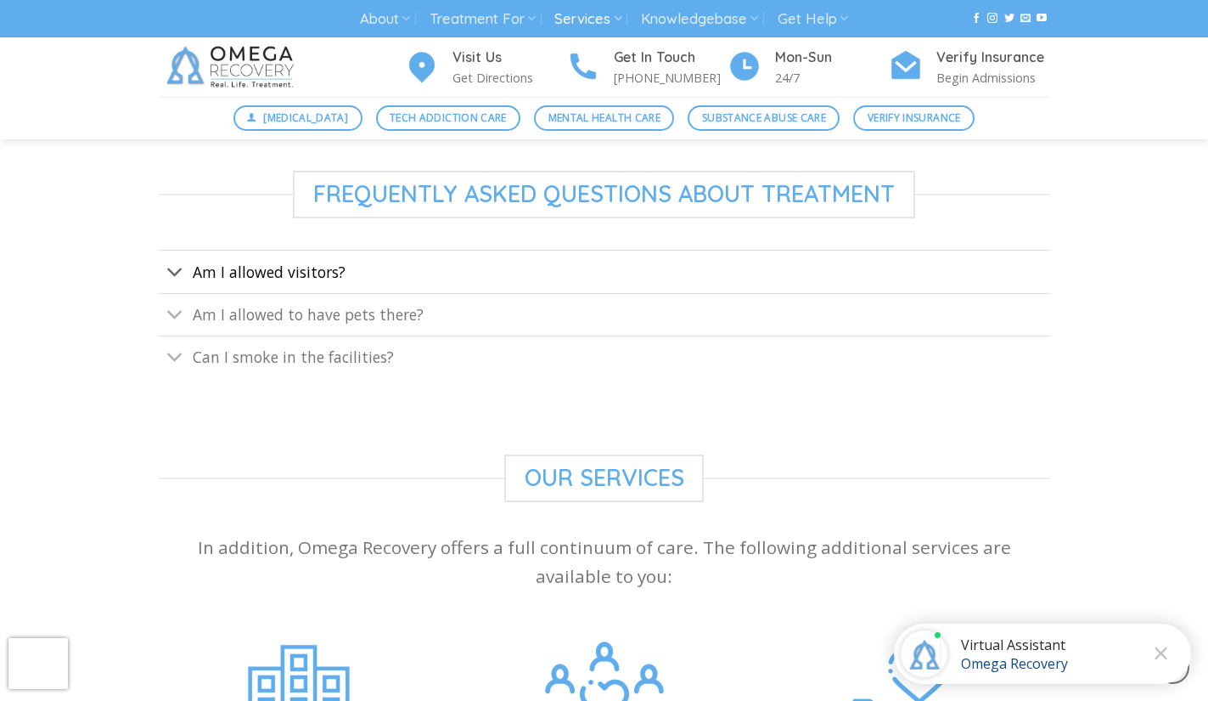
click at [300, 272] on span "Am I allowed visitors?" at bounding box center [269, 272] width 153 height 20
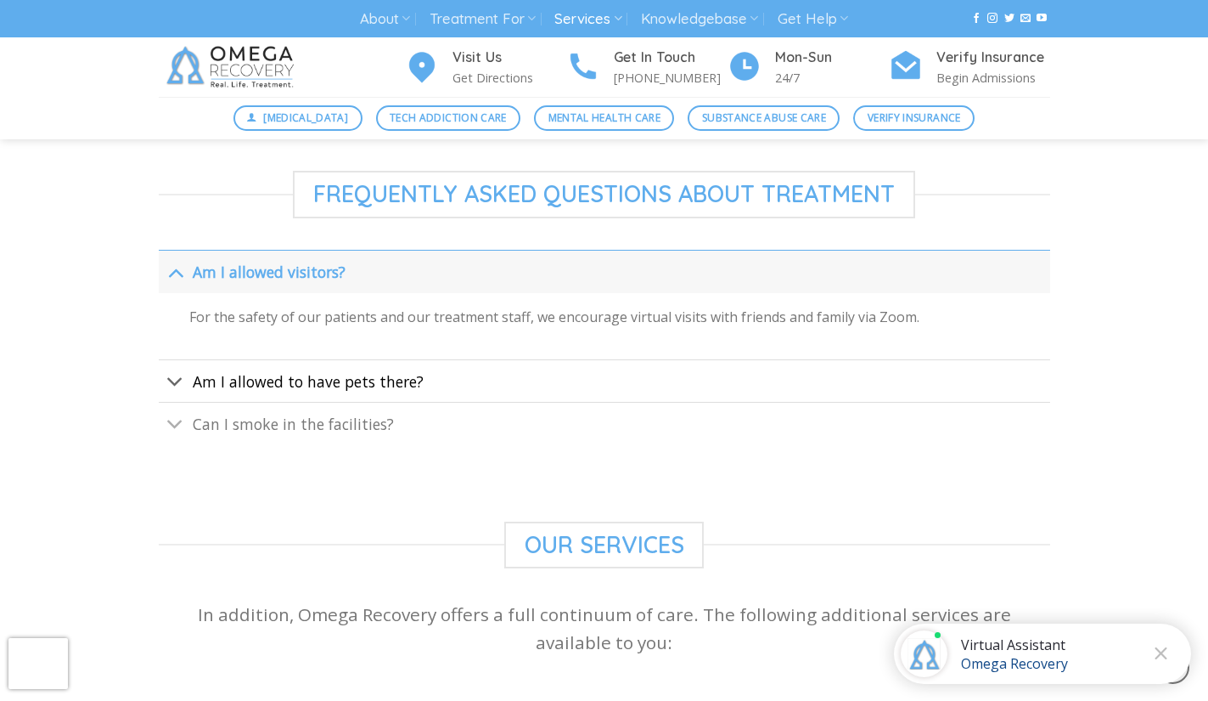
click at [251, 383] on span "Am I allowed to have pets there?" at bounding box center [308, 381] width 231 height 20
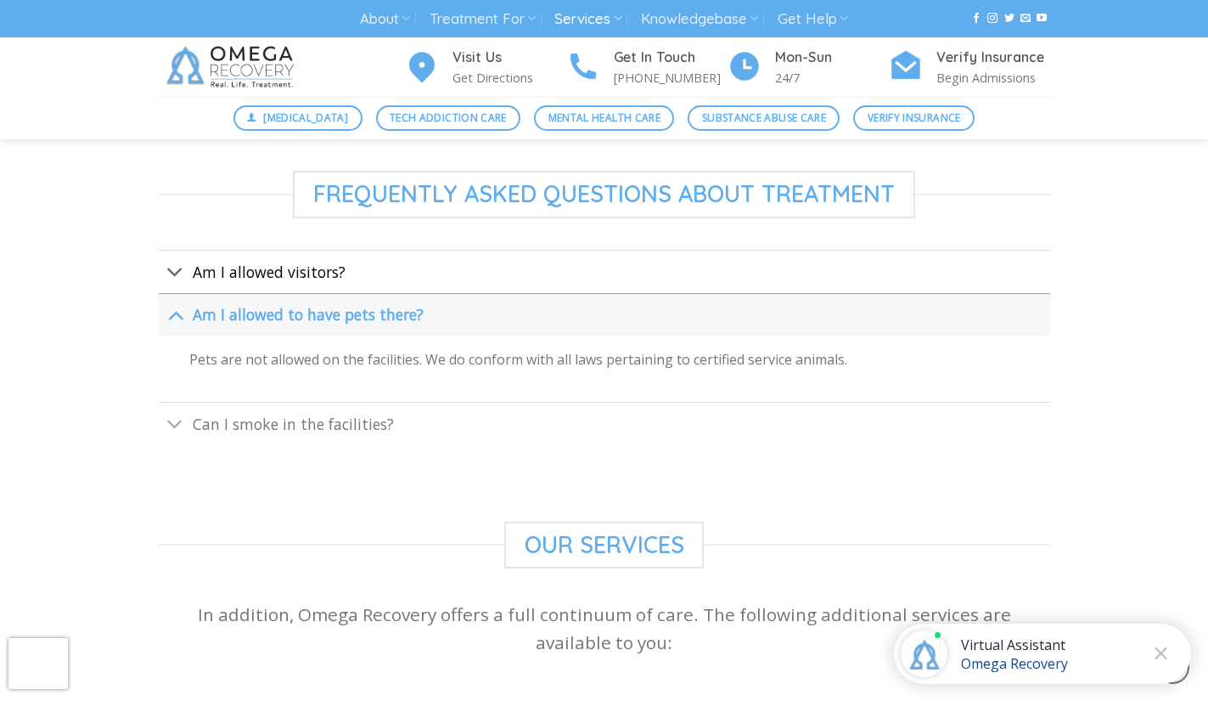
click at [268, 279] on span "Am I allowed visitors?" at bounding box center [269, 272] width 153 height 20
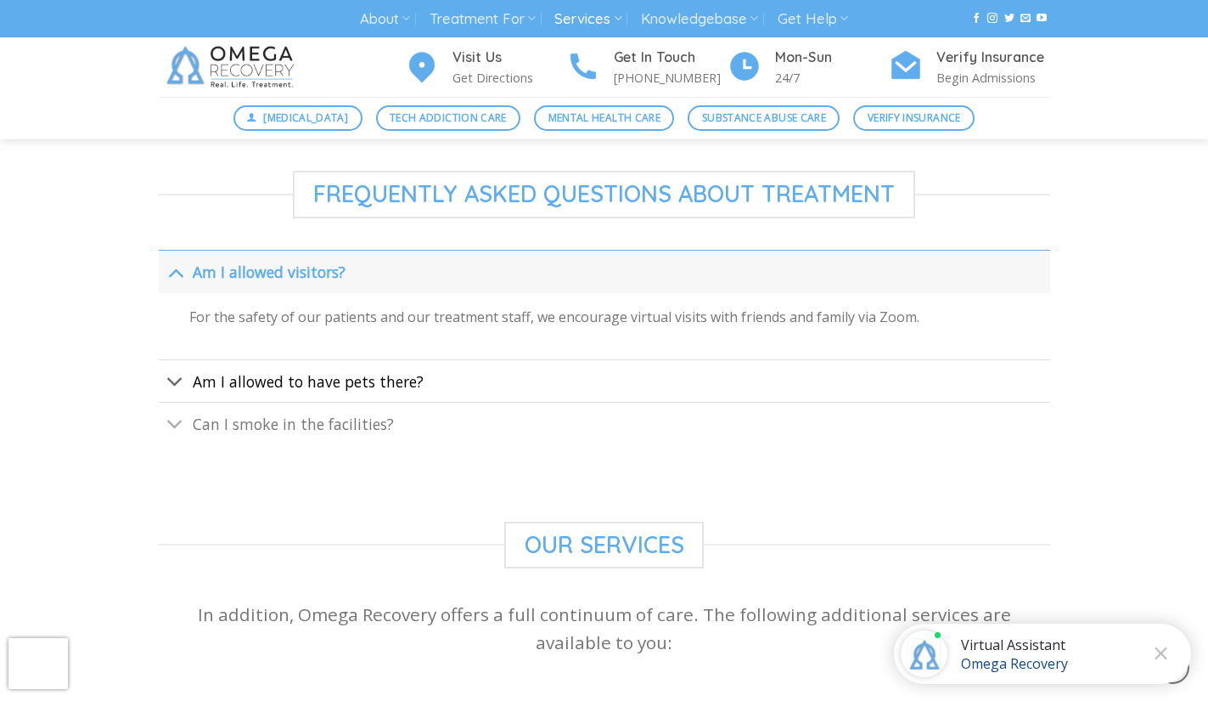
click at [246, 380] on span "Am I allowed to have pets there?" at bounding box center [308, 381] width 231 height 20
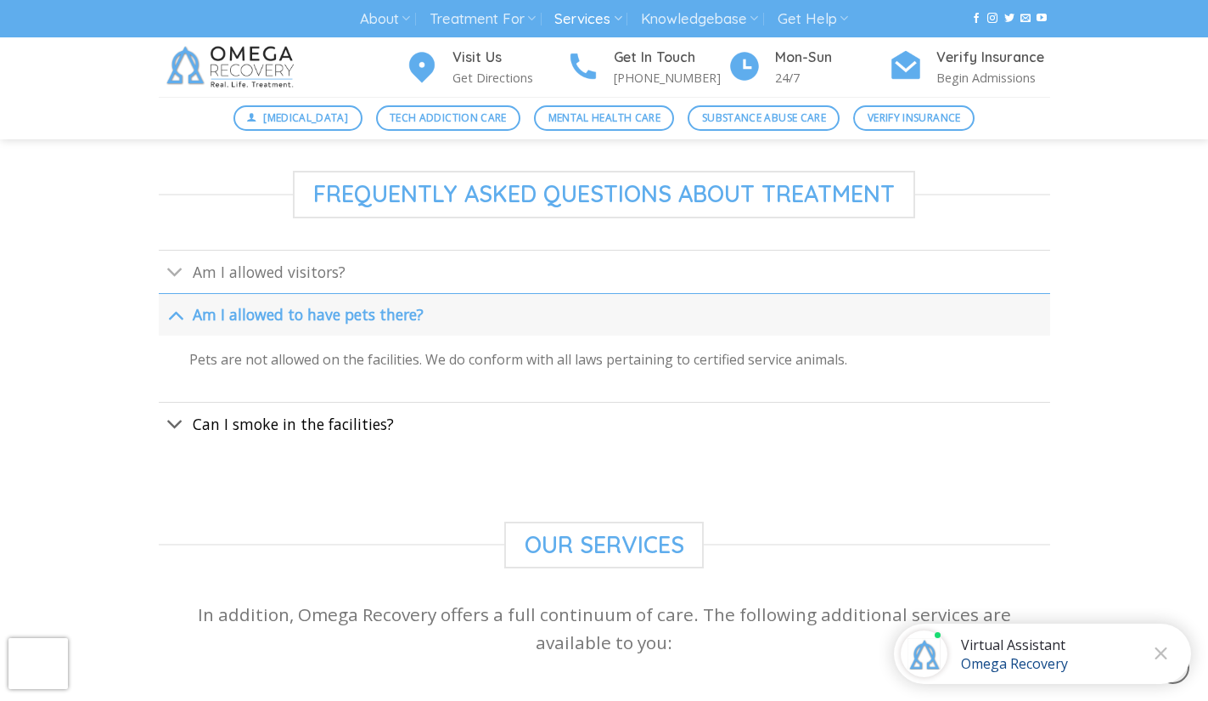
click at [236, 424] on span "Can I smoke in the facilities?" at bounding box center [293, 424] width 201 height 20
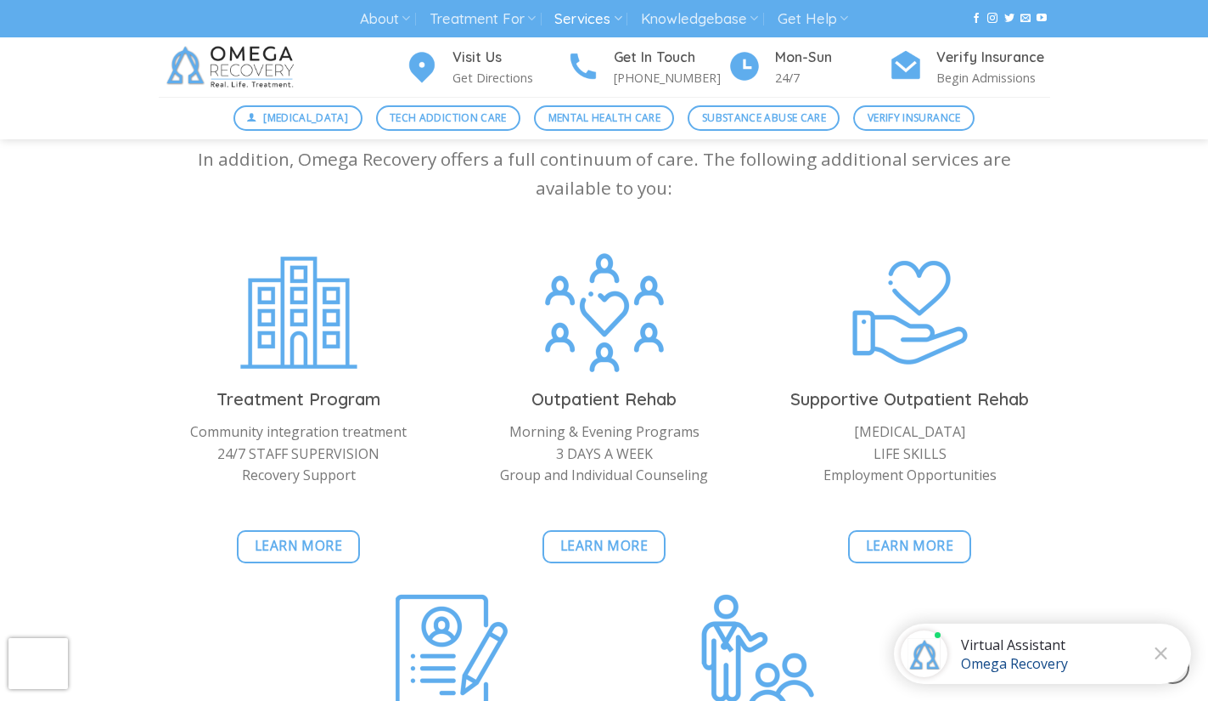
scroll to position [1528, 0]
click at [262, 555] on span "Learn More" at bounding box center [299, 546] width 88 height 21
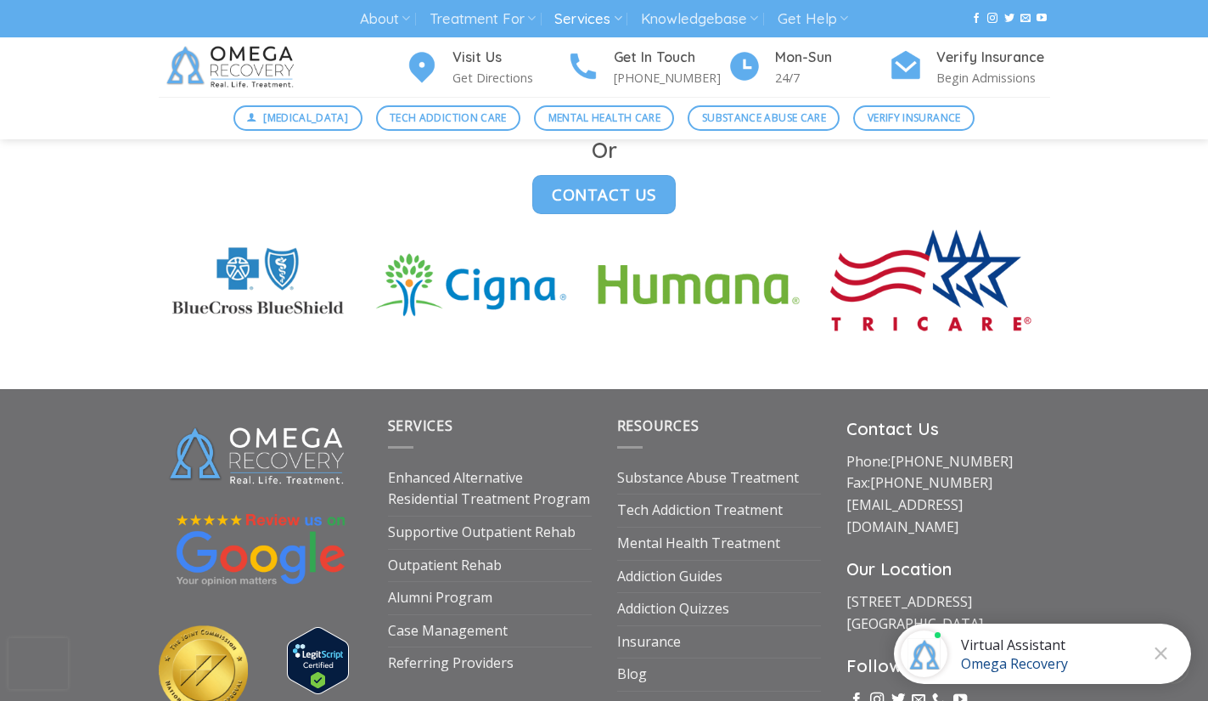
scroll to position [4789, 0]
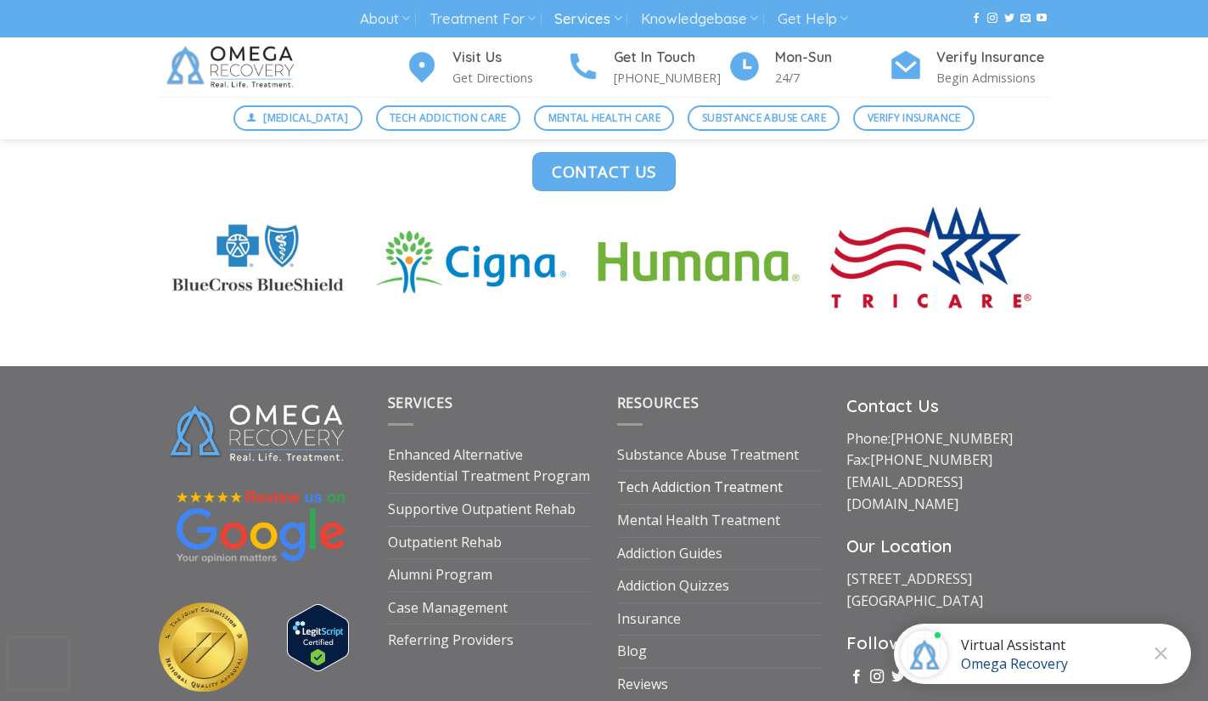
click at [728, 471] on link "Tech Addiction Treatment" at bounding box center [700, 487] width 166 height 32
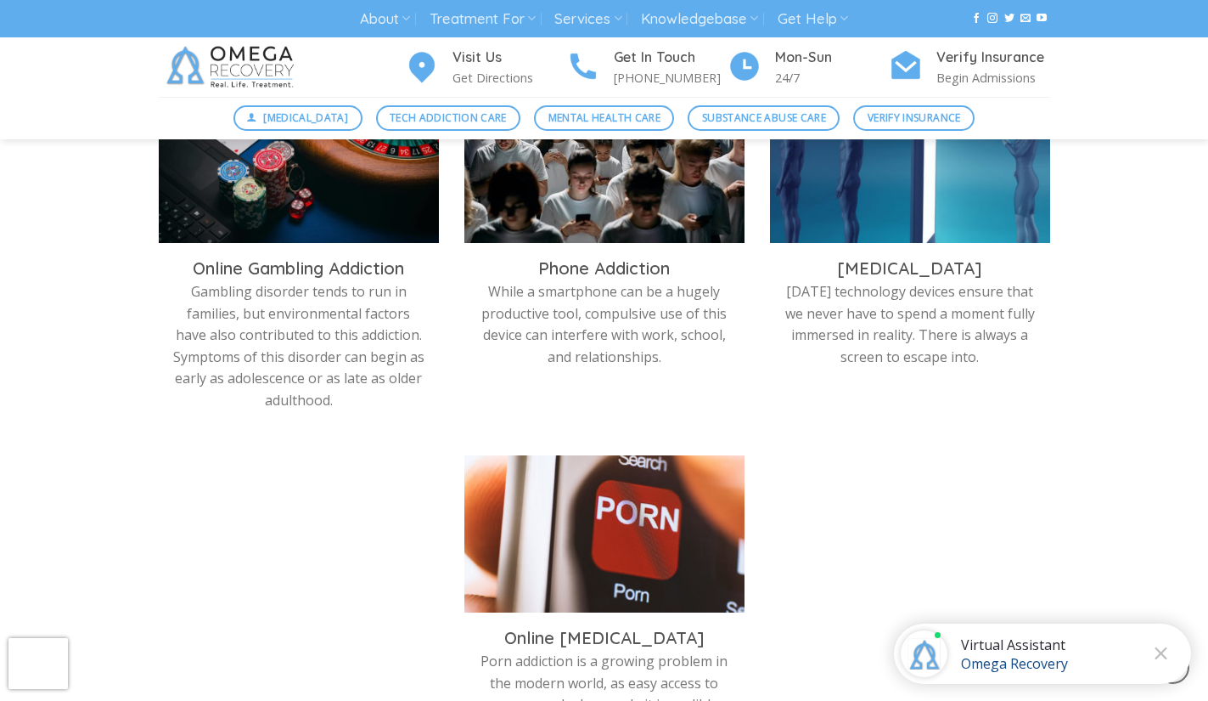
scroll to position [1051, 0]
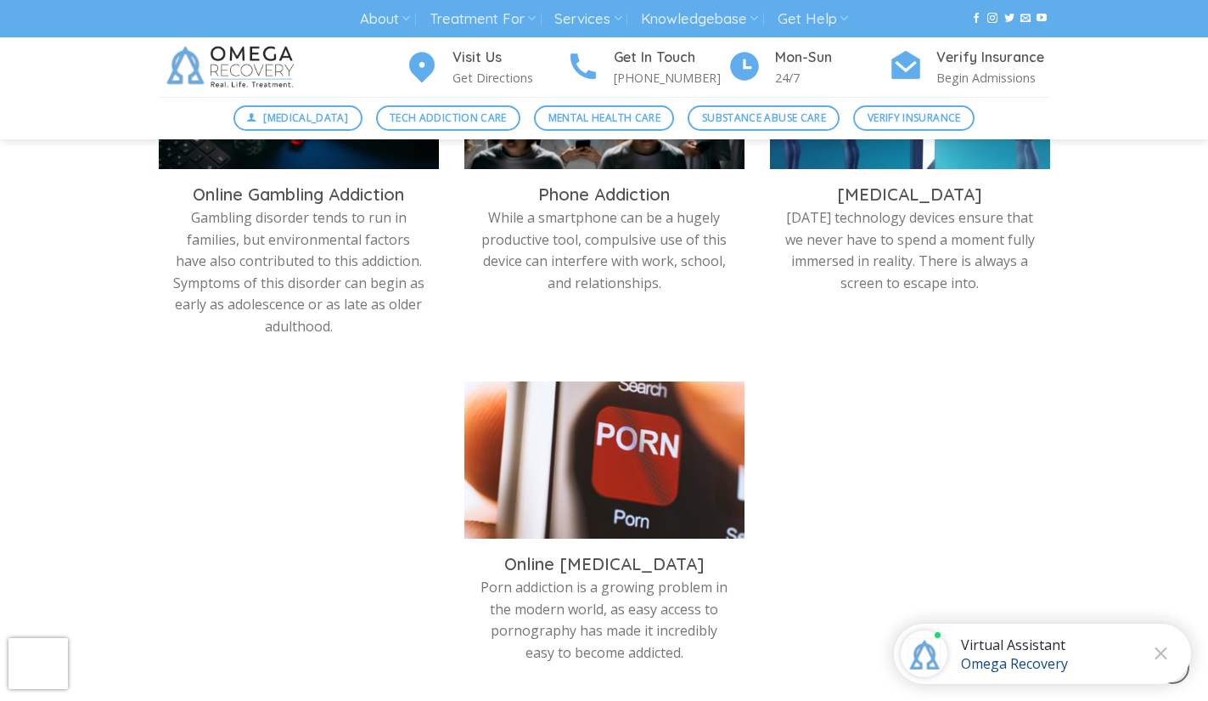
click at [983, 395] on div "Gaming Addiction [MEDICAL_DATA] is compulsive or uncontrolled use of video game…" at bounding box center [604, 186] width 917 height 1044
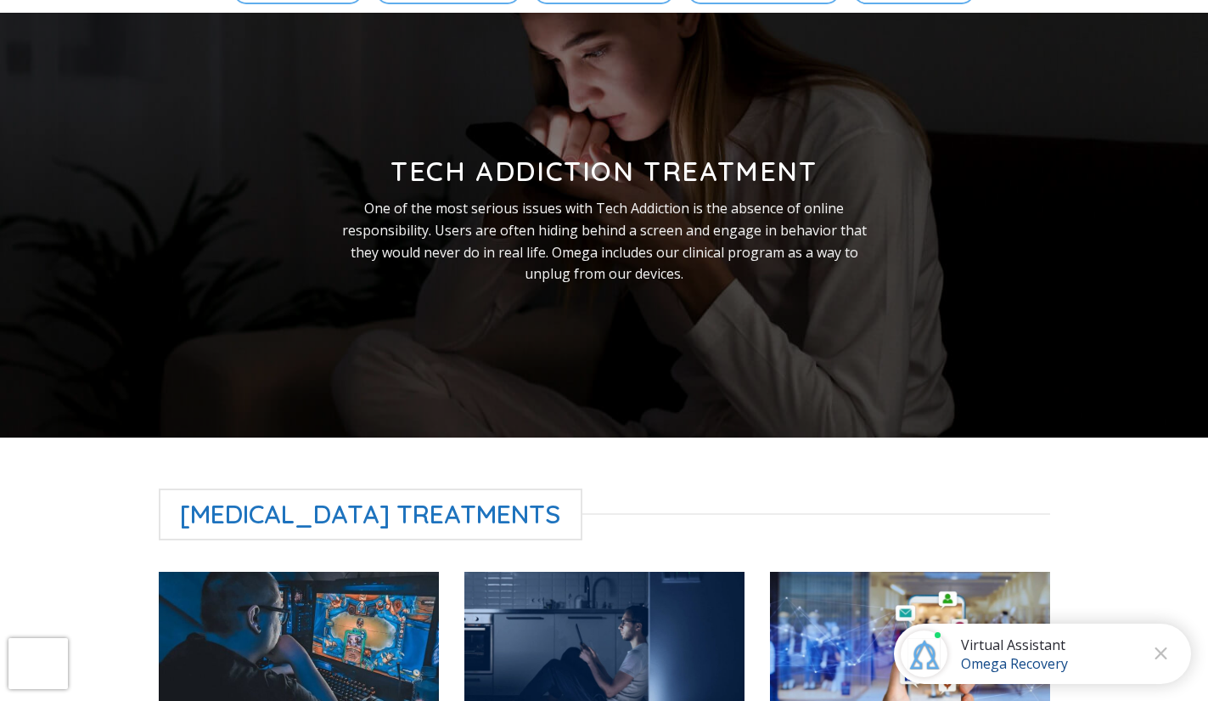
scroll to position [0, 0]
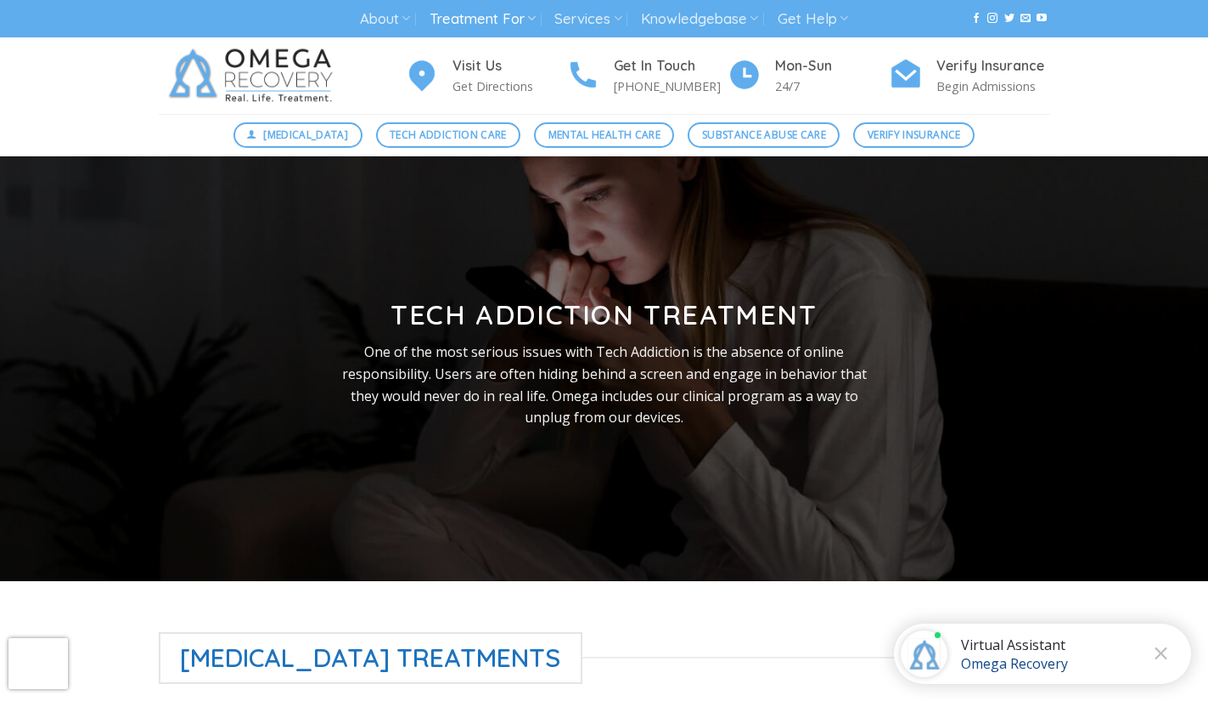
click at [514, 21] on link "Treatment For" at bounding box center [483, 18] width 106 height 31
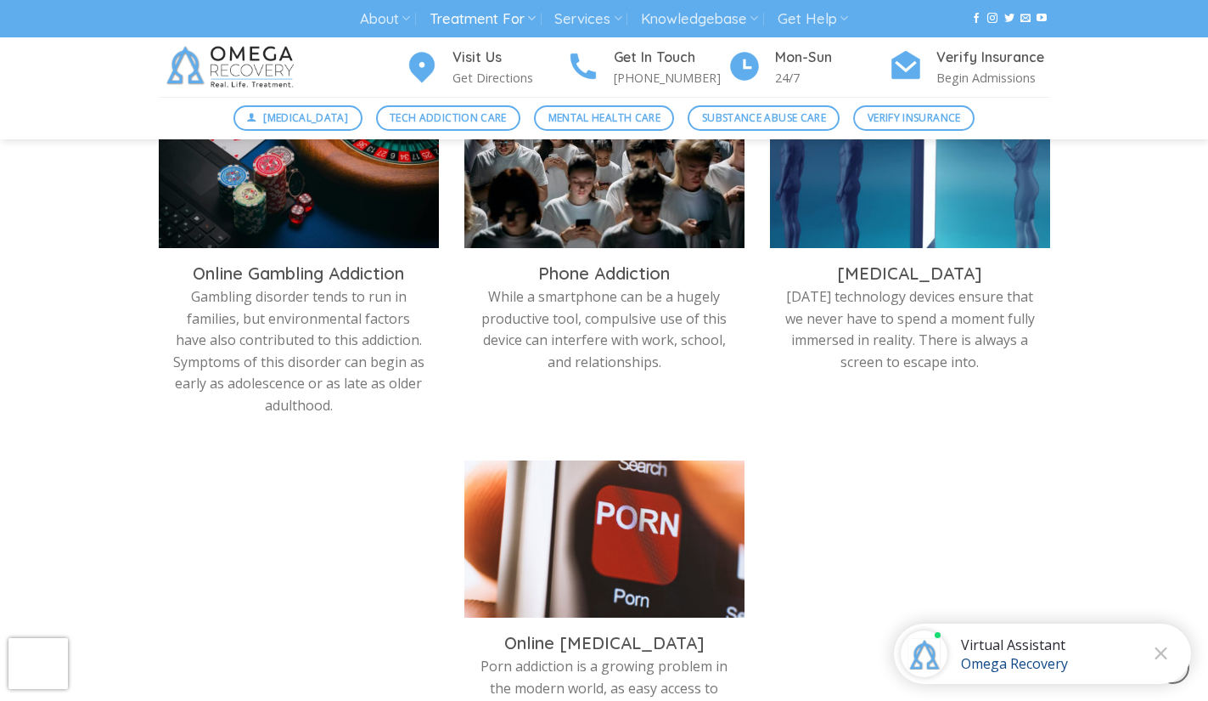
scroll to position [974, 0]
